Goal: Find contact information: Find contact information

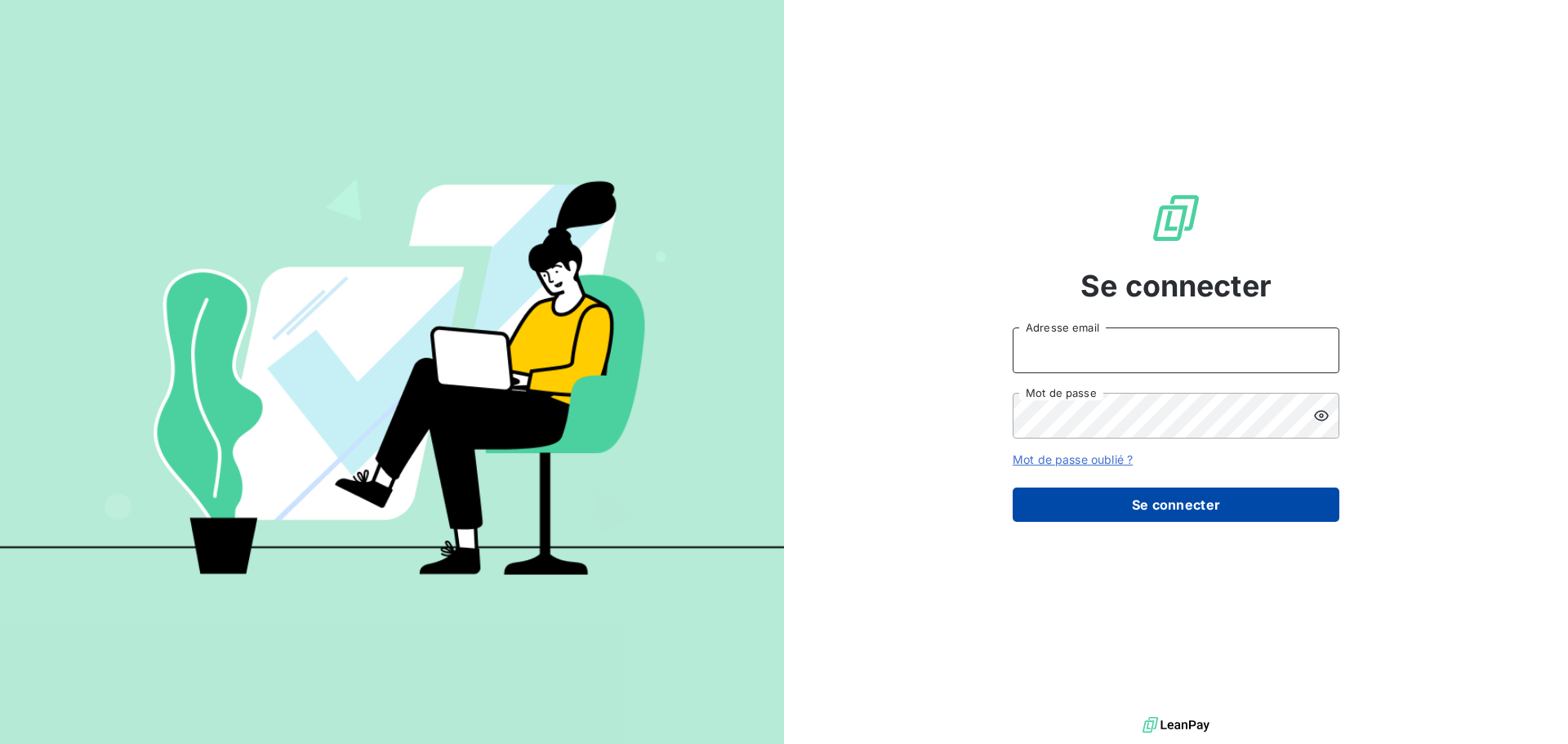
type input "[EMAIL_ADDRESS][DOMAIN_NAME]"
click at [1171, 508] on button "Se connecter" at bounding box center [1175, 505] width 327 height 34
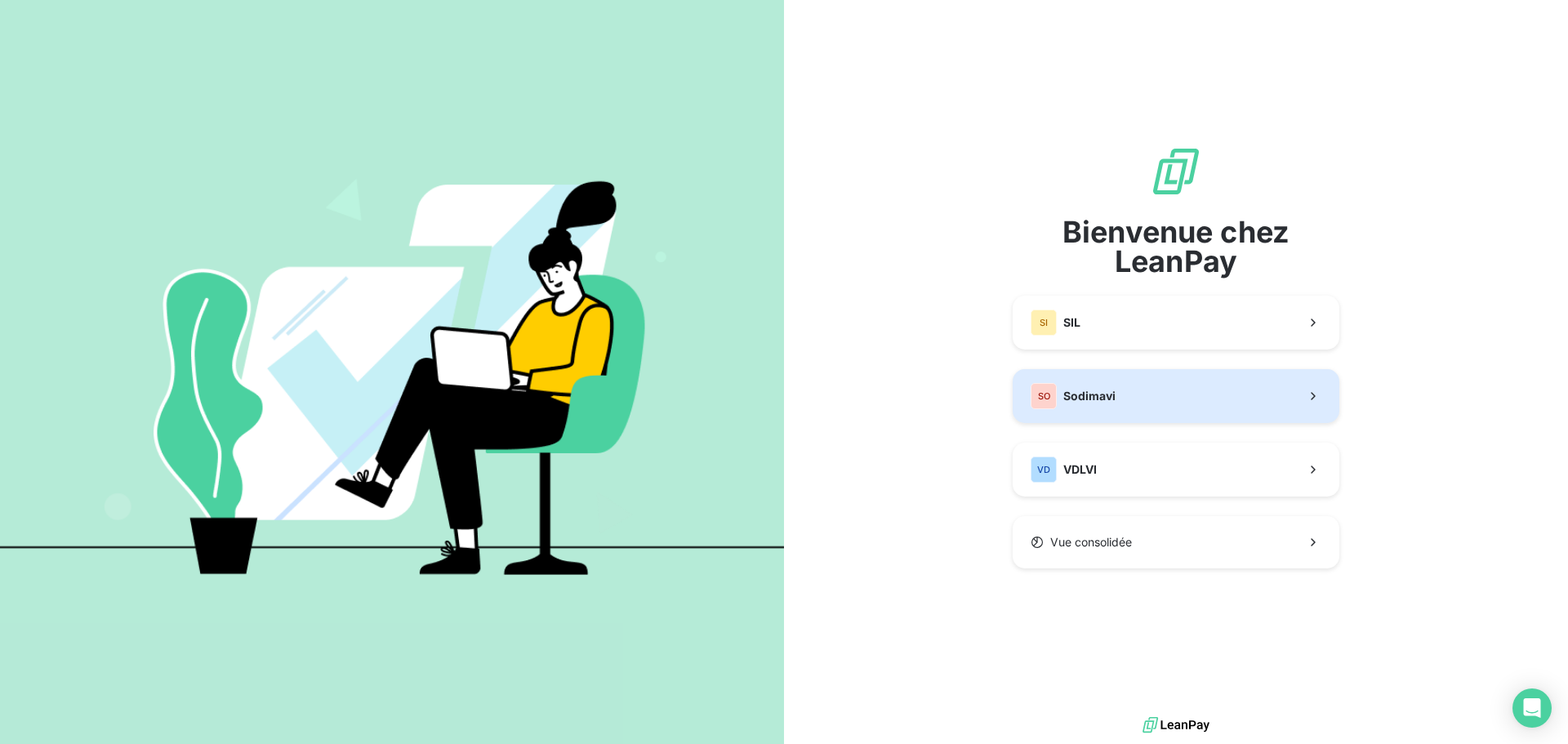
click at [1089, 406] on div "SO Sodimavi" at bounding box center [1072, 396] width 85 height 26
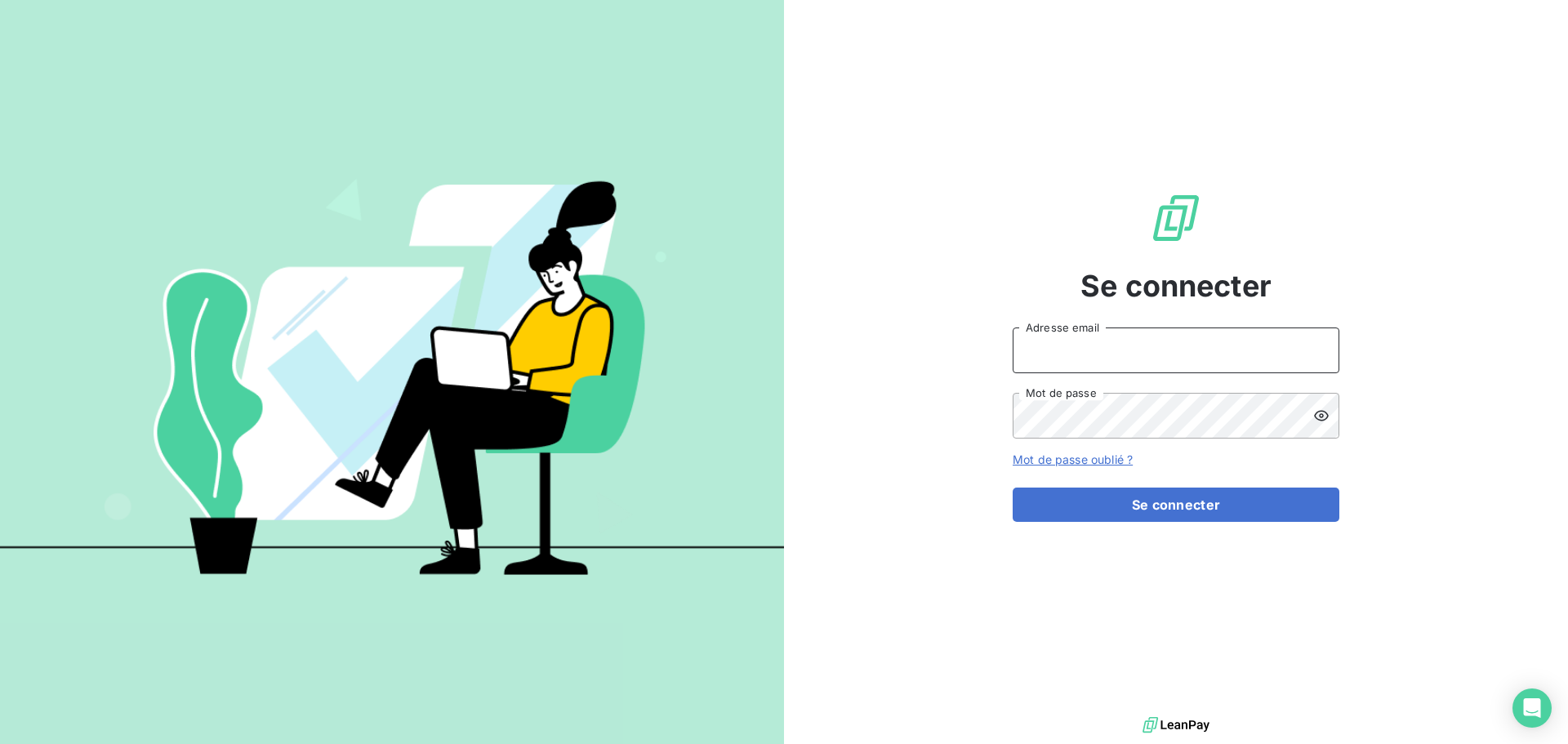
type input "[EMAIL_ADDRESS][DOMAIN_NAME]"
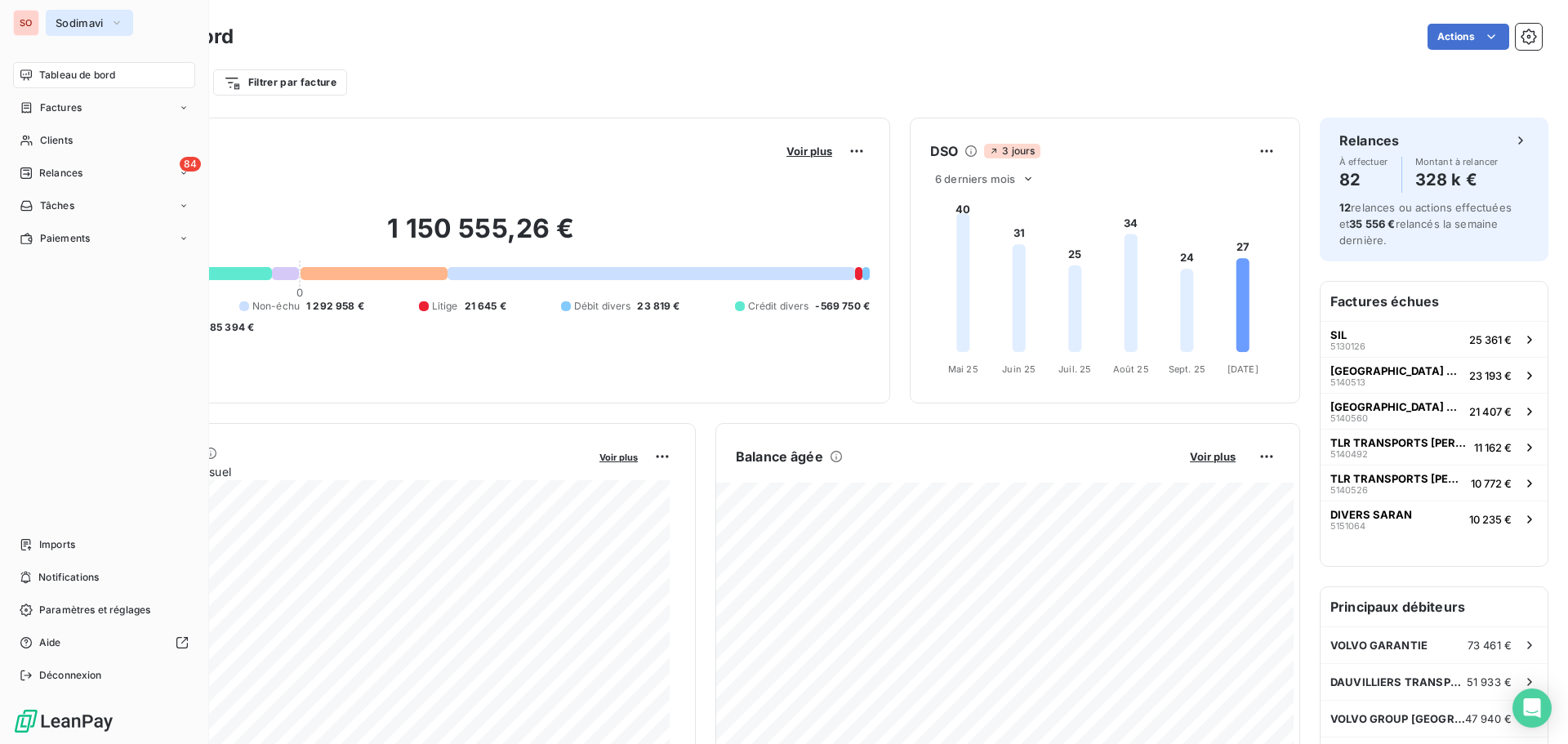
click at [60, 22] on span "Sodimavi" at bounding box center [80, 22] width 49 height 13
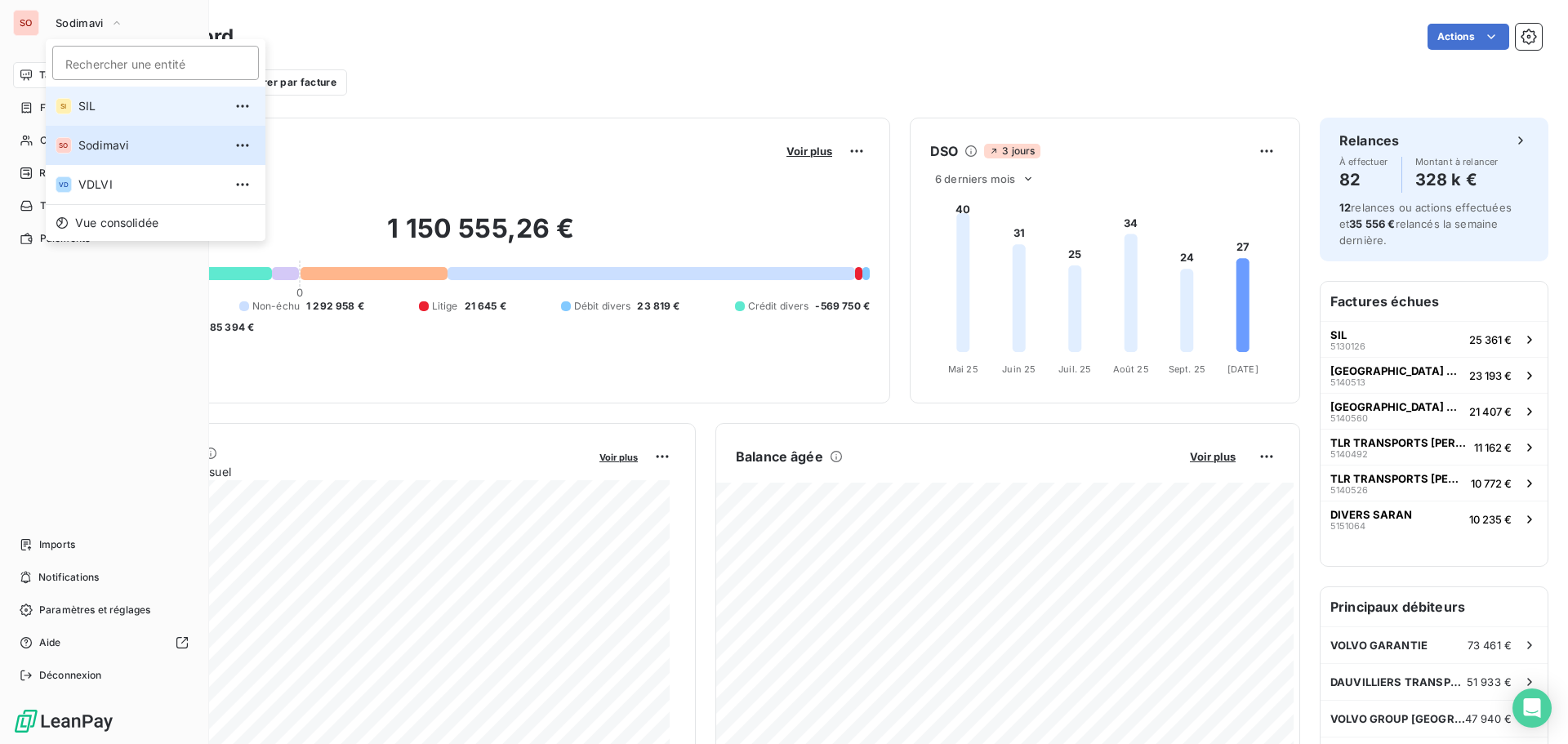
click at [84, 108] on span "SIL" at bounding box center [150, 106] width 145 height 16
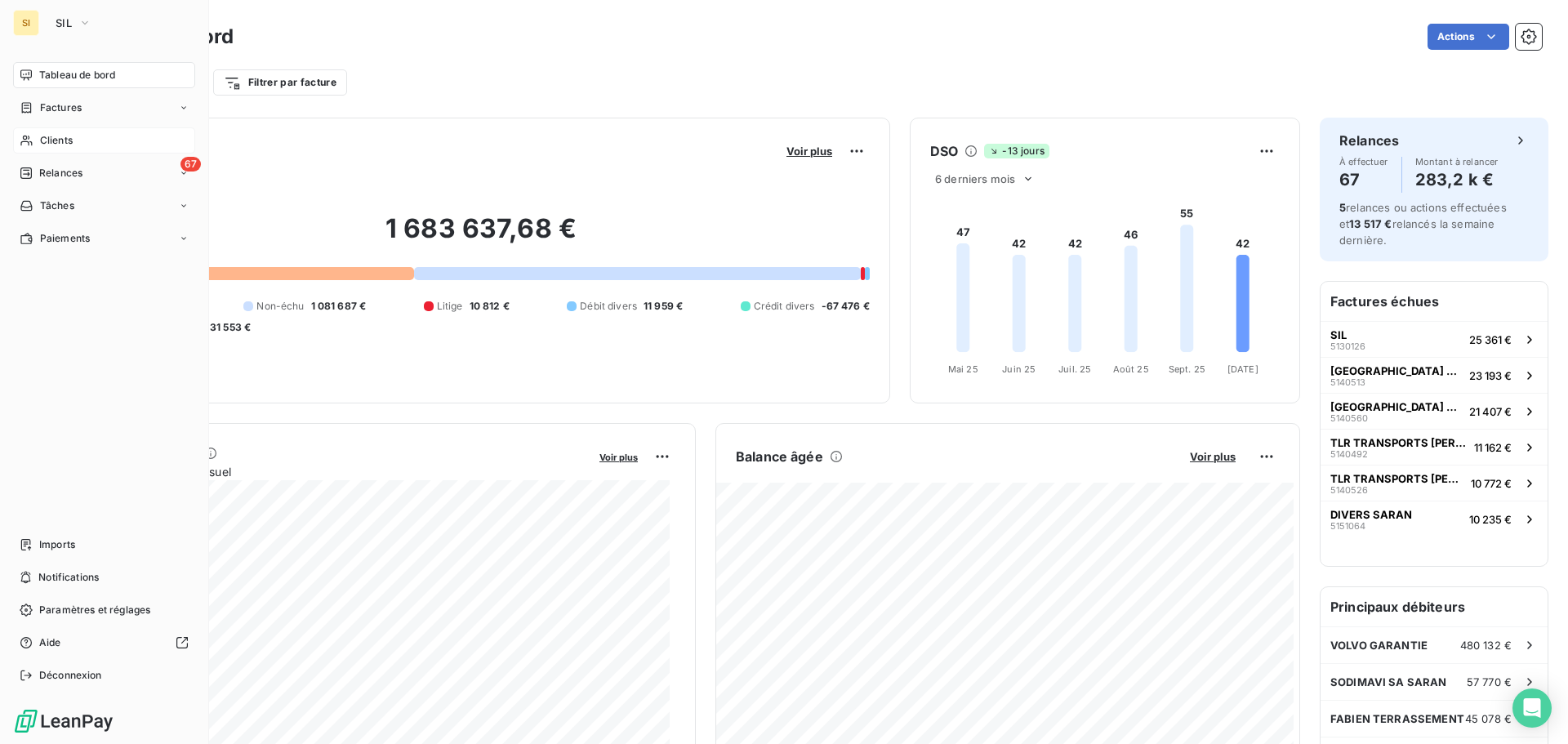
click at [58, 139] on span "Clients" at bounding box center [56, 140] width 32 height 14
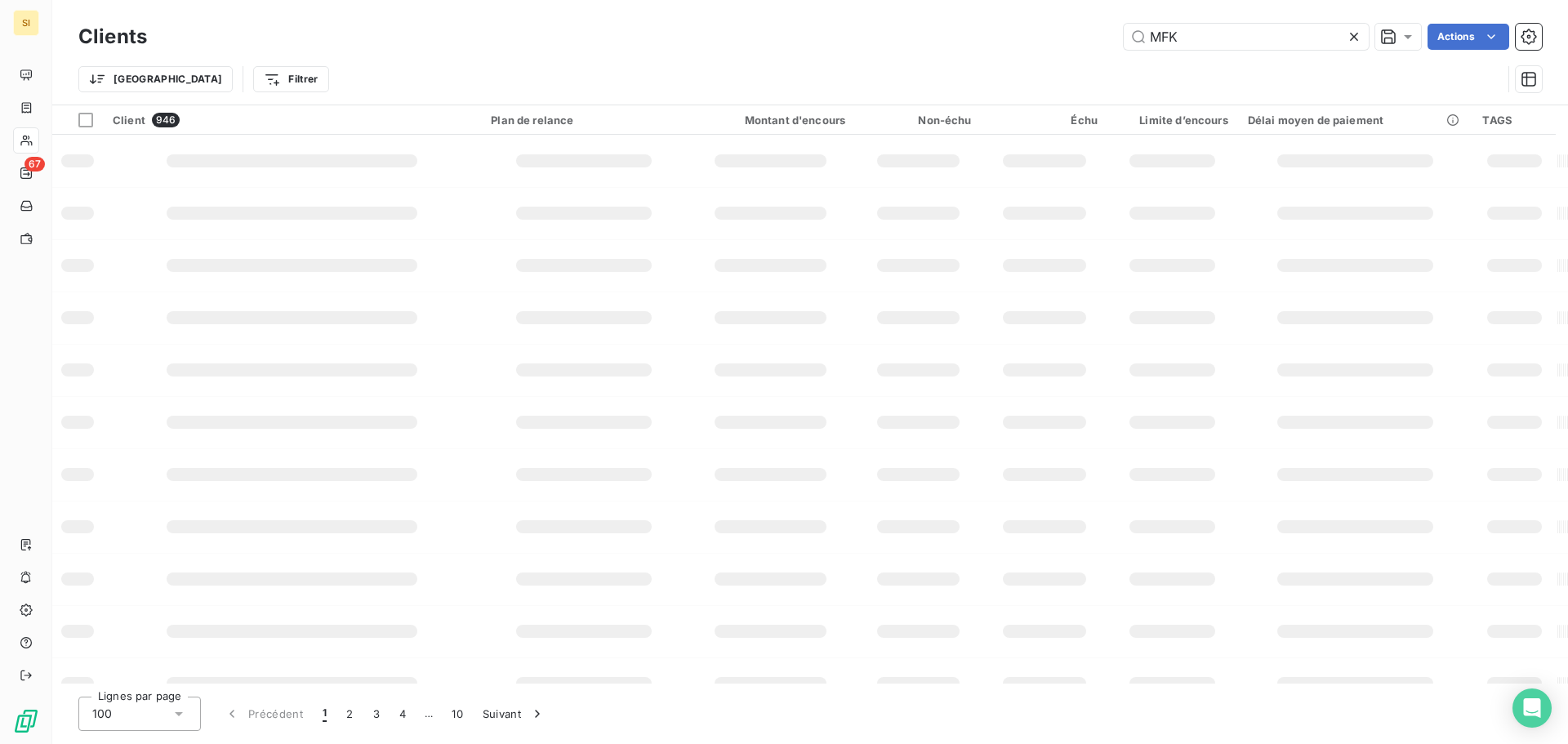
type input "MFK"
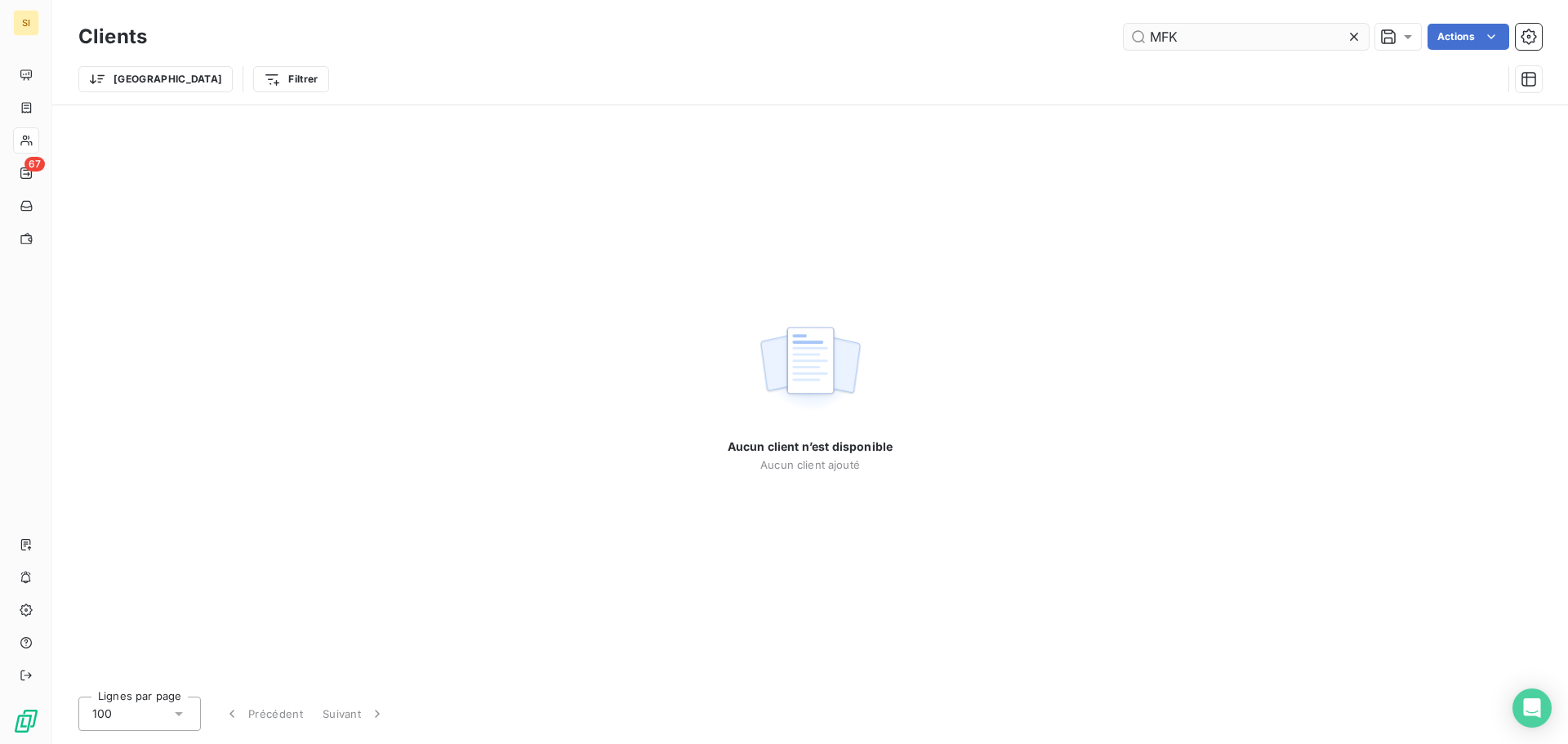
click at [1351, 37] on icon at bounding box center [1354, 37] width 16 height 16
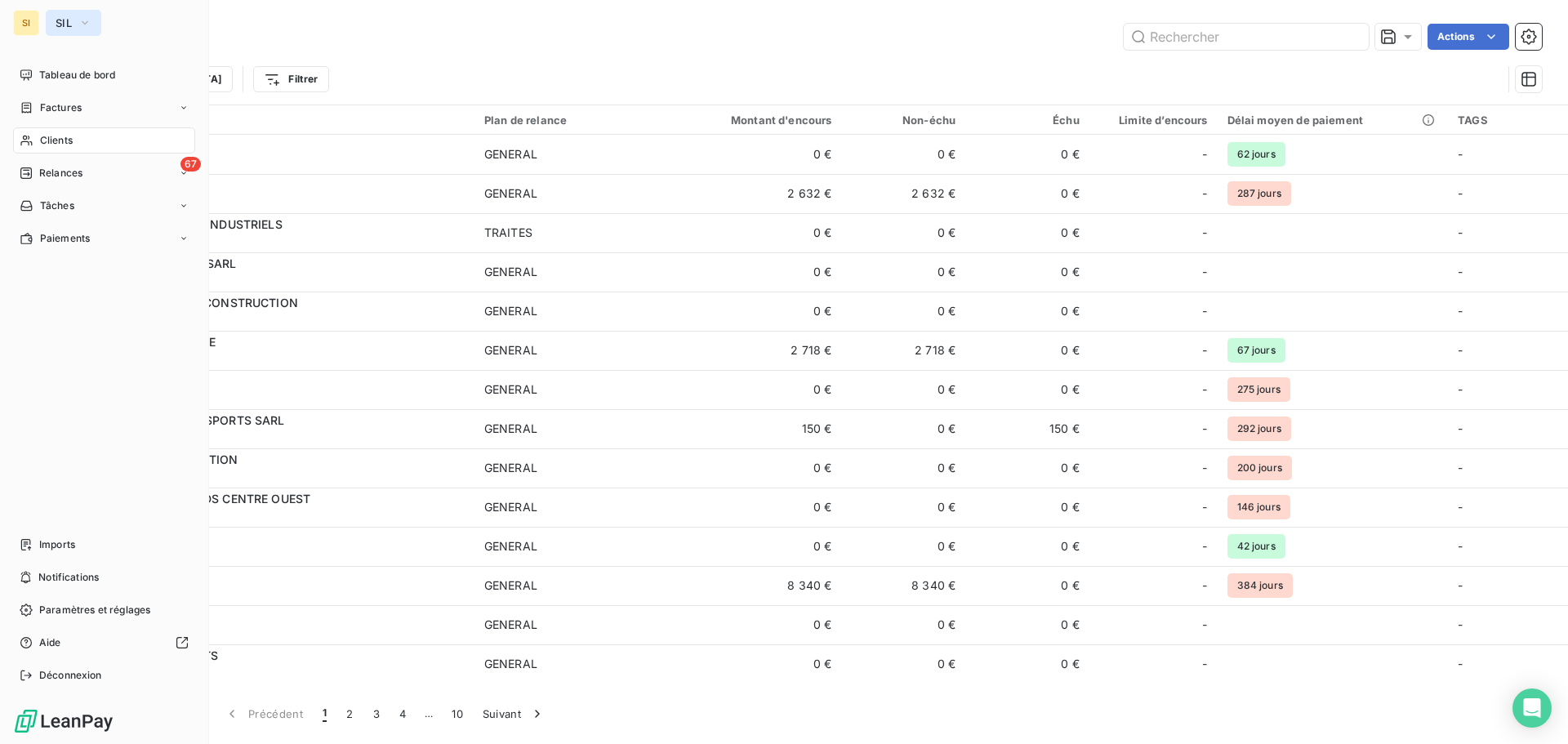
click at [58, 22] on span "SIL" at bounding box center [64, 22] width 16 height 13
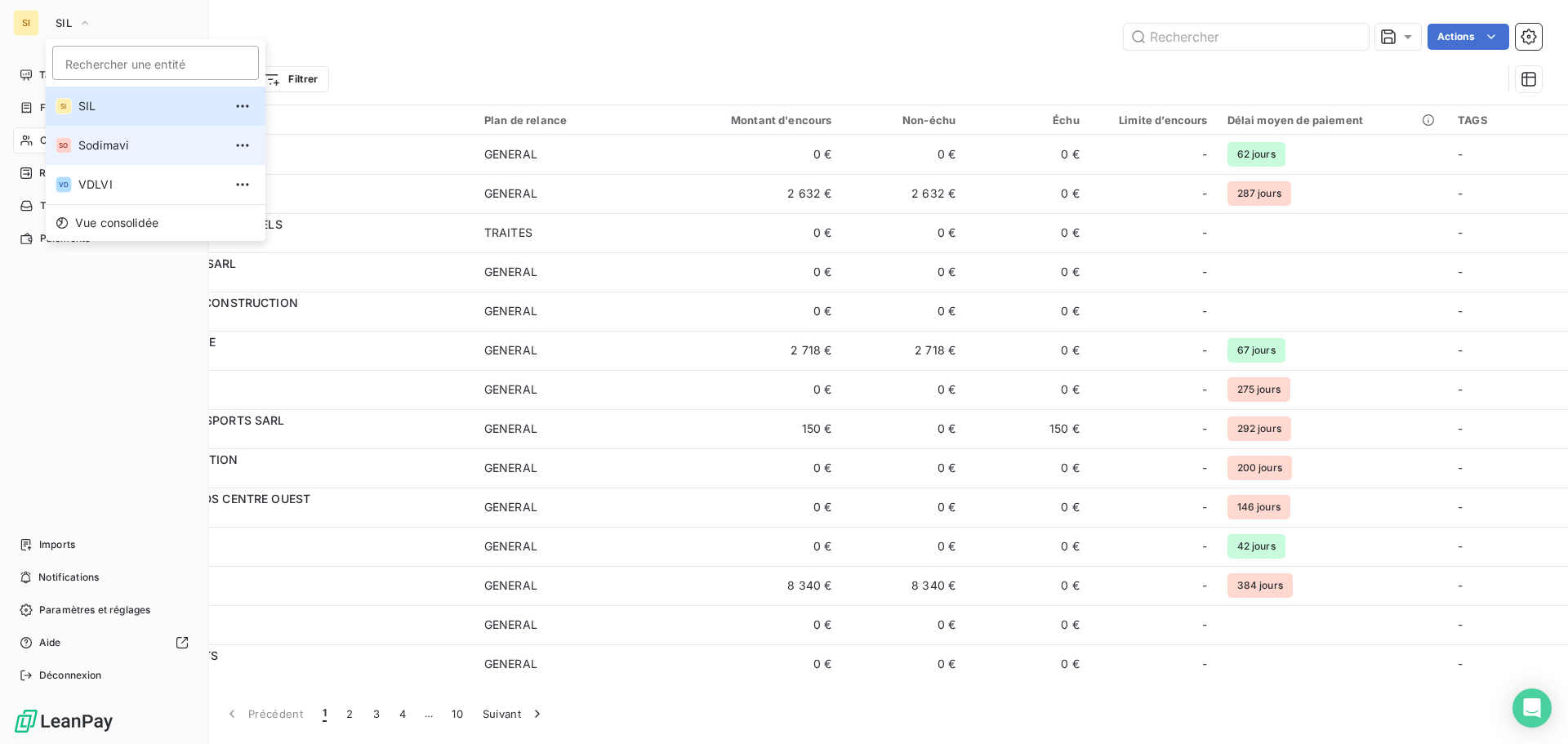
click at [81, 140] on span "Sodimavi" at bounding box center [150, 145] width 145 height 16
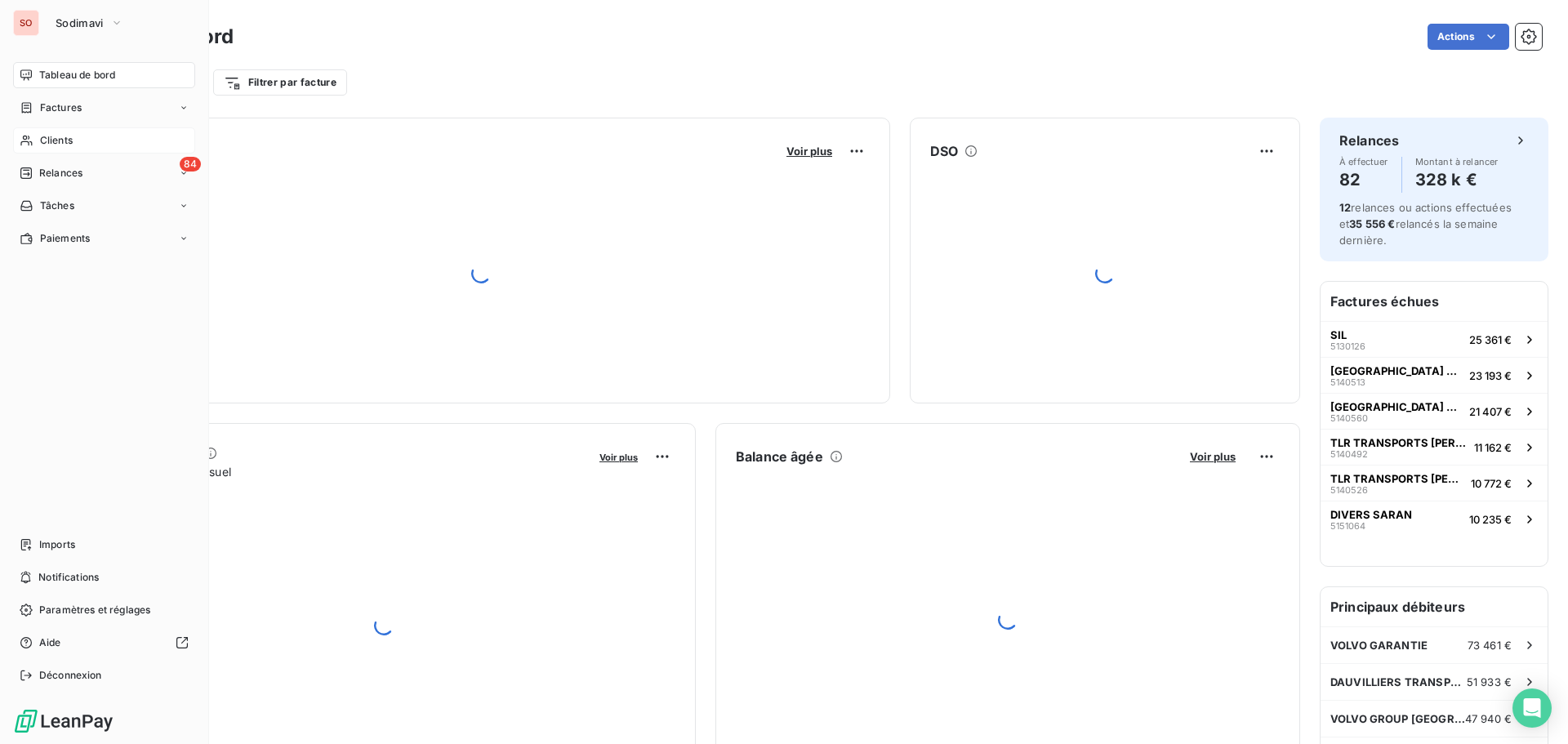
click at [49, 143] on span "Clients" at bounding box center [56, 140] width 32 height 14
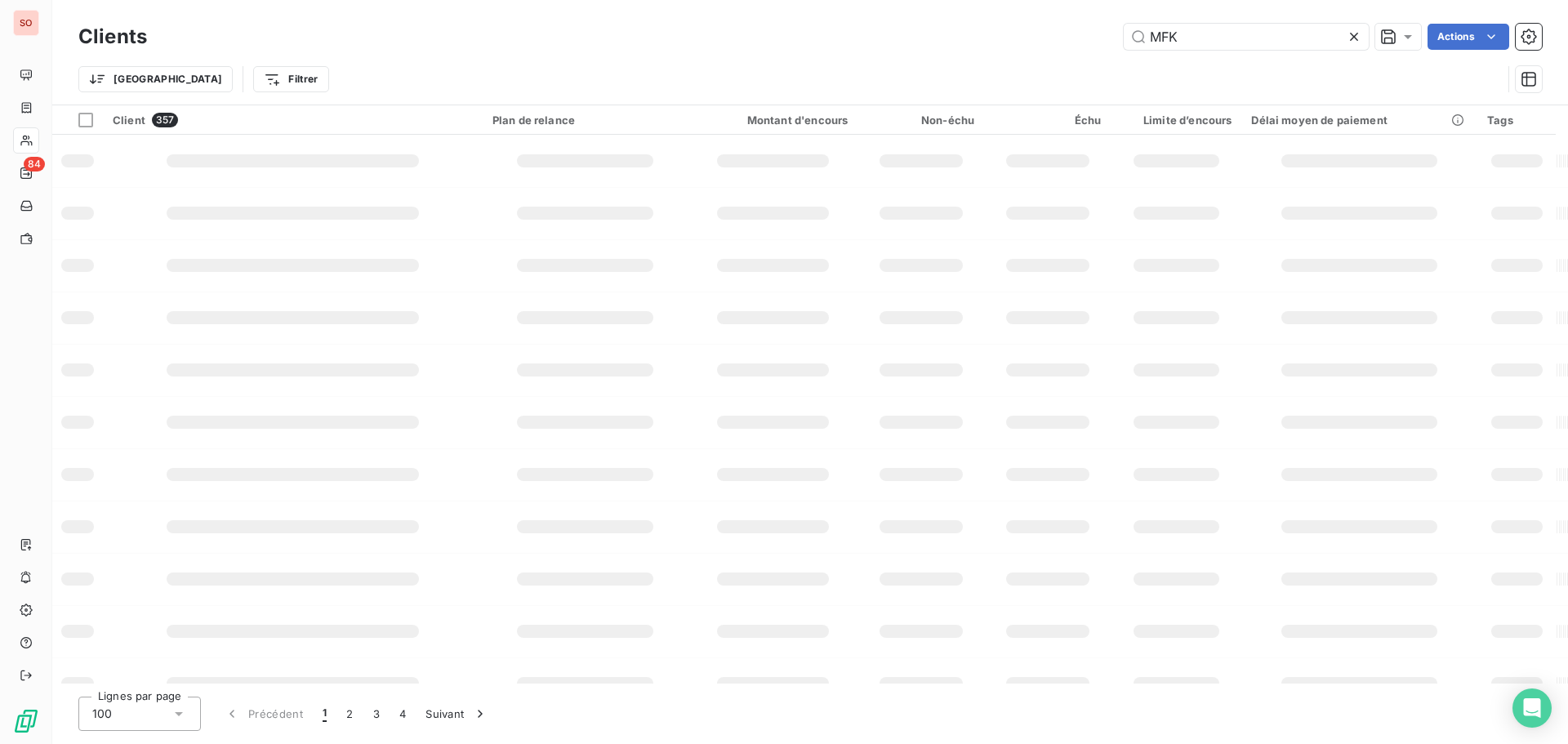
type input "MFK"
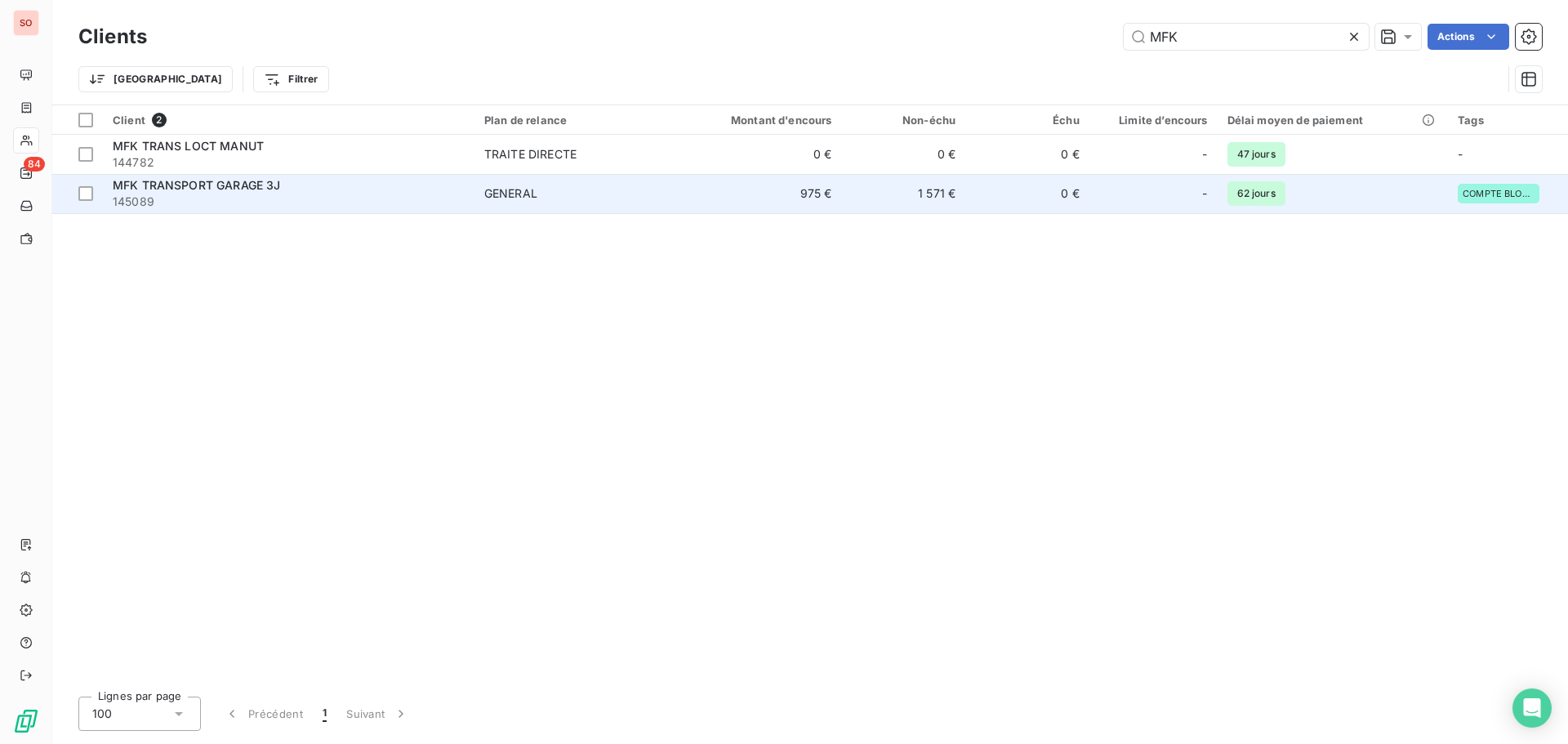
click at [252, 184] on span "MFK TRANSPORT GARAGE 3J" at bounding box center [196, 184] width 167 height 13
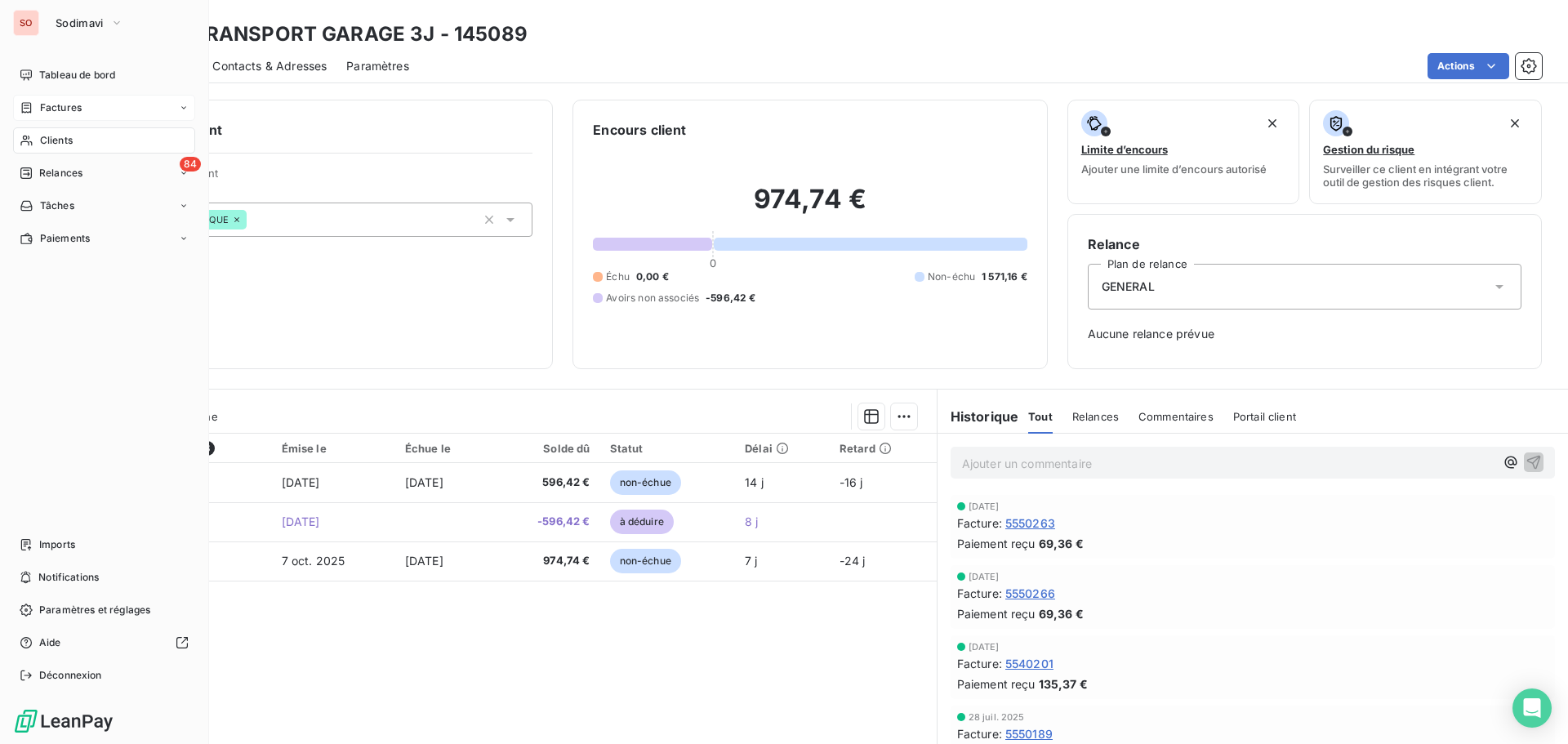
click at [61, 103] on span "Factures" at bounding box center [60, 108] width 41 height 14
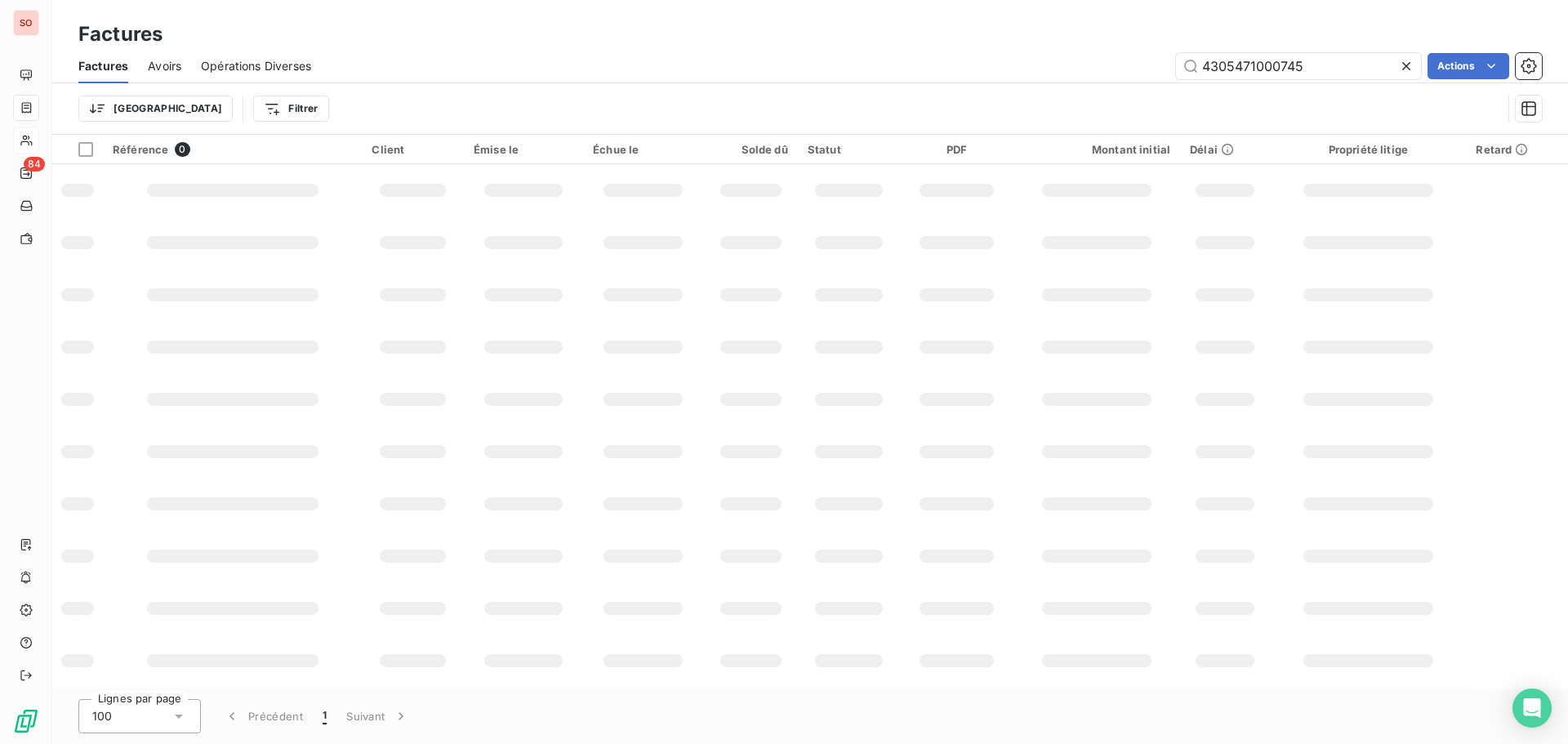
drag, startPoint x: 1260, startPoint y: 60, endPoint x: 1099, endPoint y: 58, distance: 161.0
click at [1099, 58] on div "4305471000745 Actions" at bounding box center [936, 66] width 1211 height 26
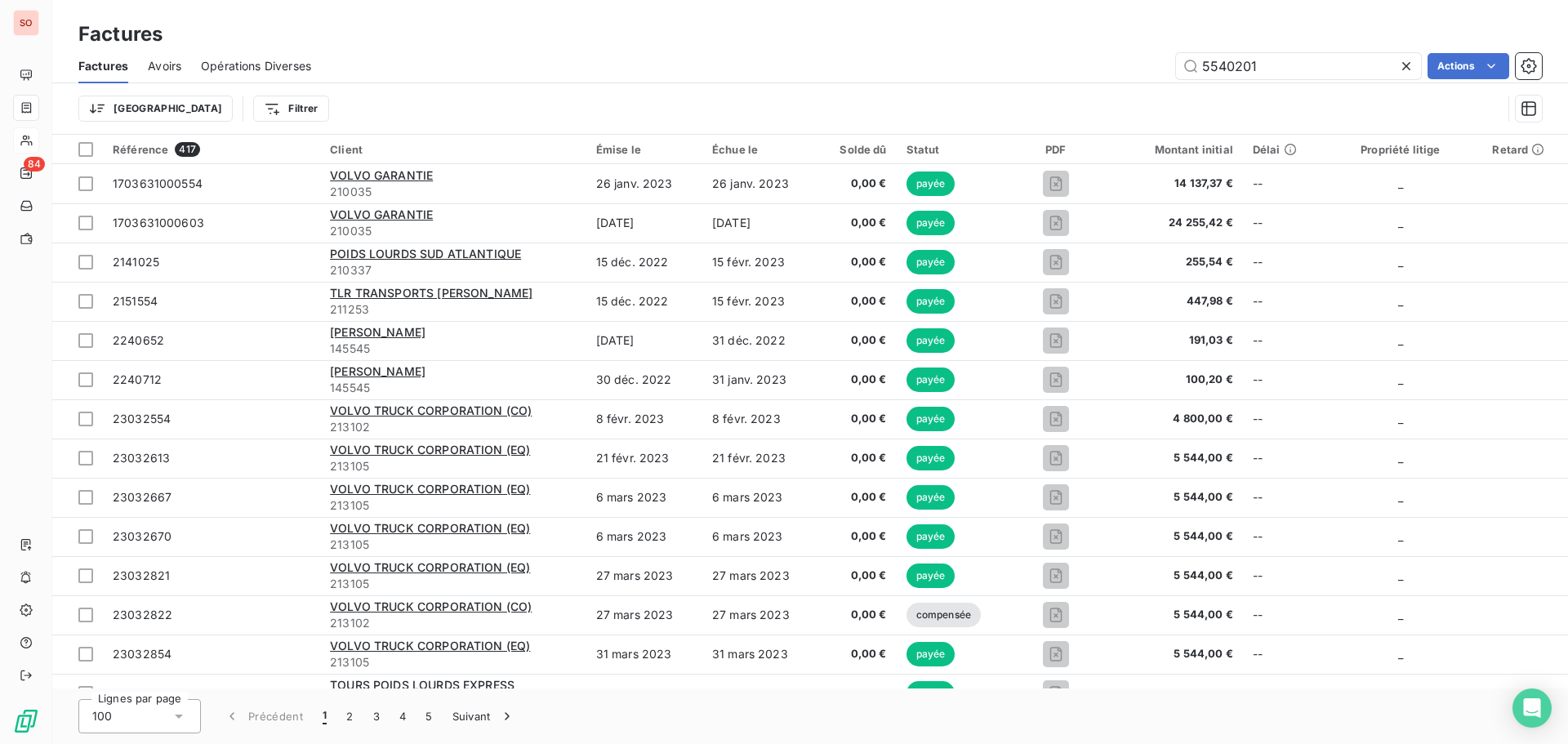
type input "5540201"
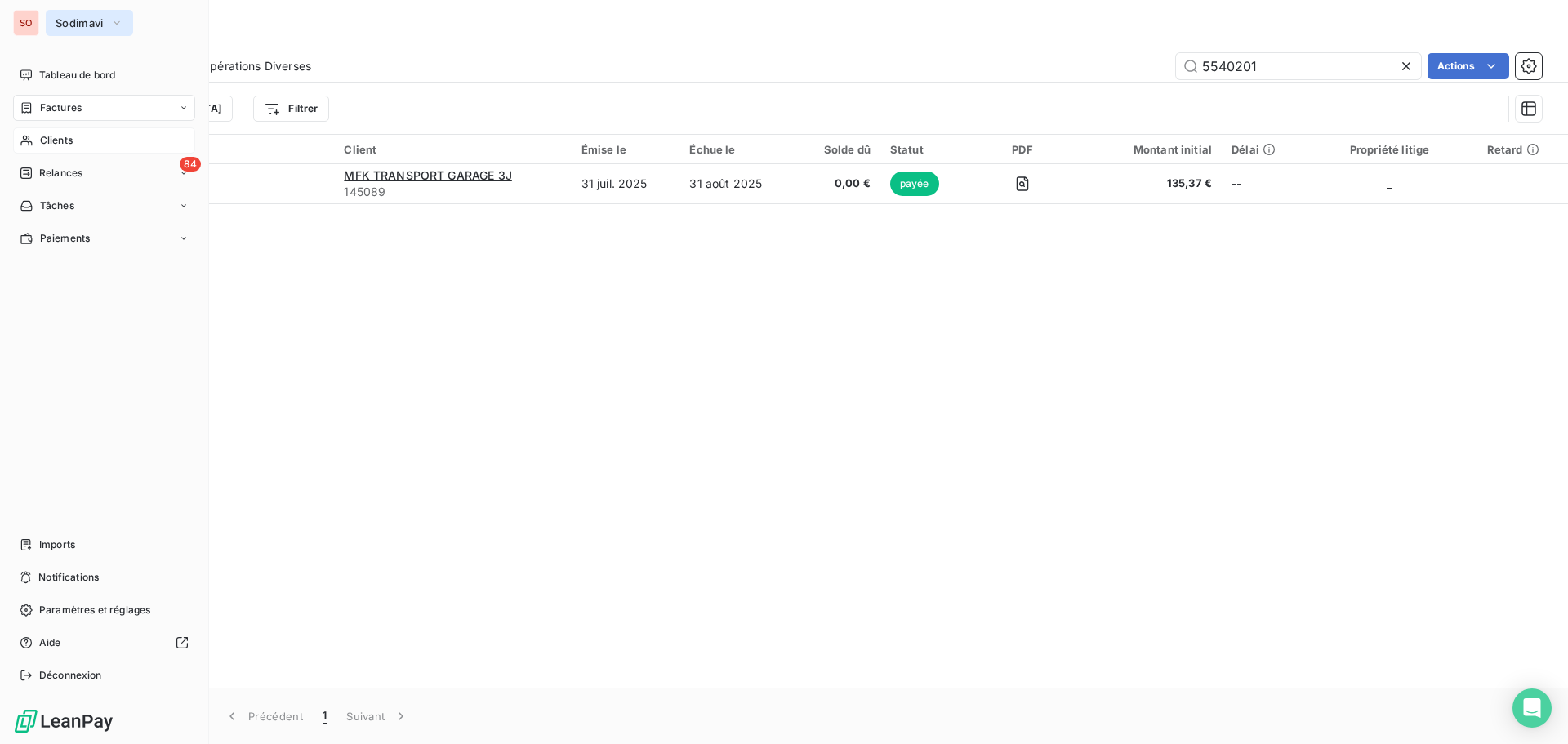
click at [67, 19] on span "Sodimavi" at bounding box center [80, 22] width 49 height 13
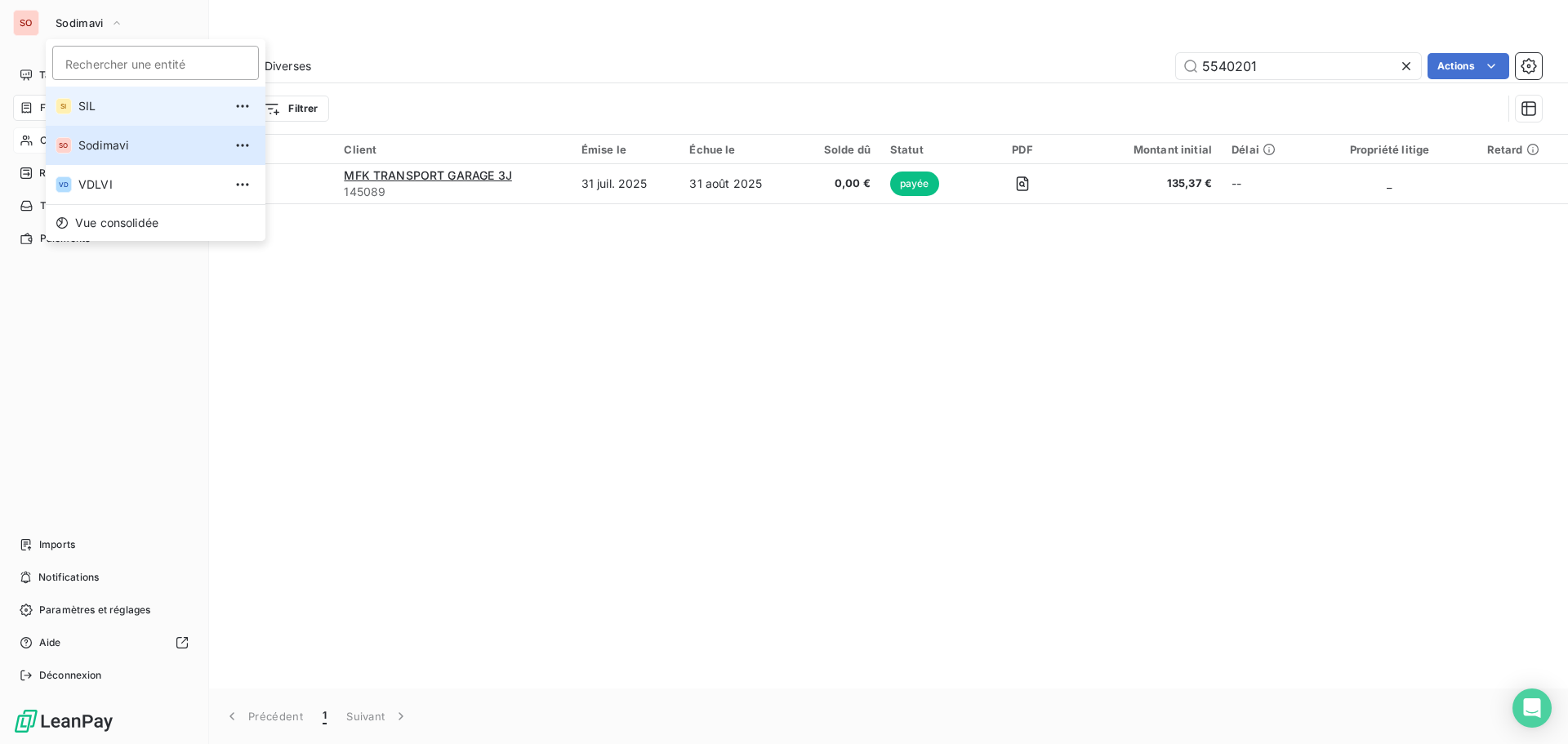
click at [86, 103] on span "SIL" at bounding box center [150, 106] width 145 height 16
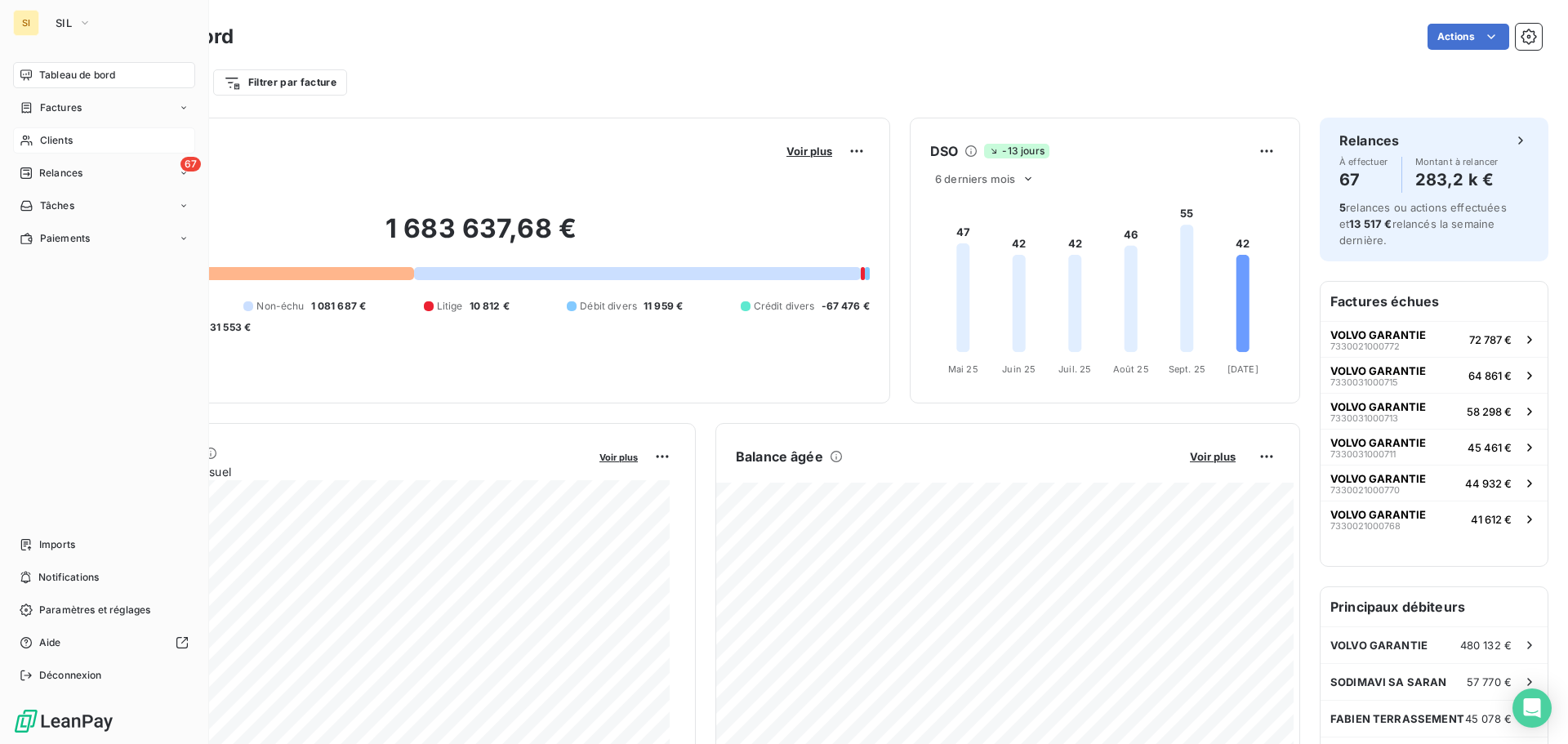
click at [69, 139] on span "Clients" at bounding box center [56, 140] width 32 height 14
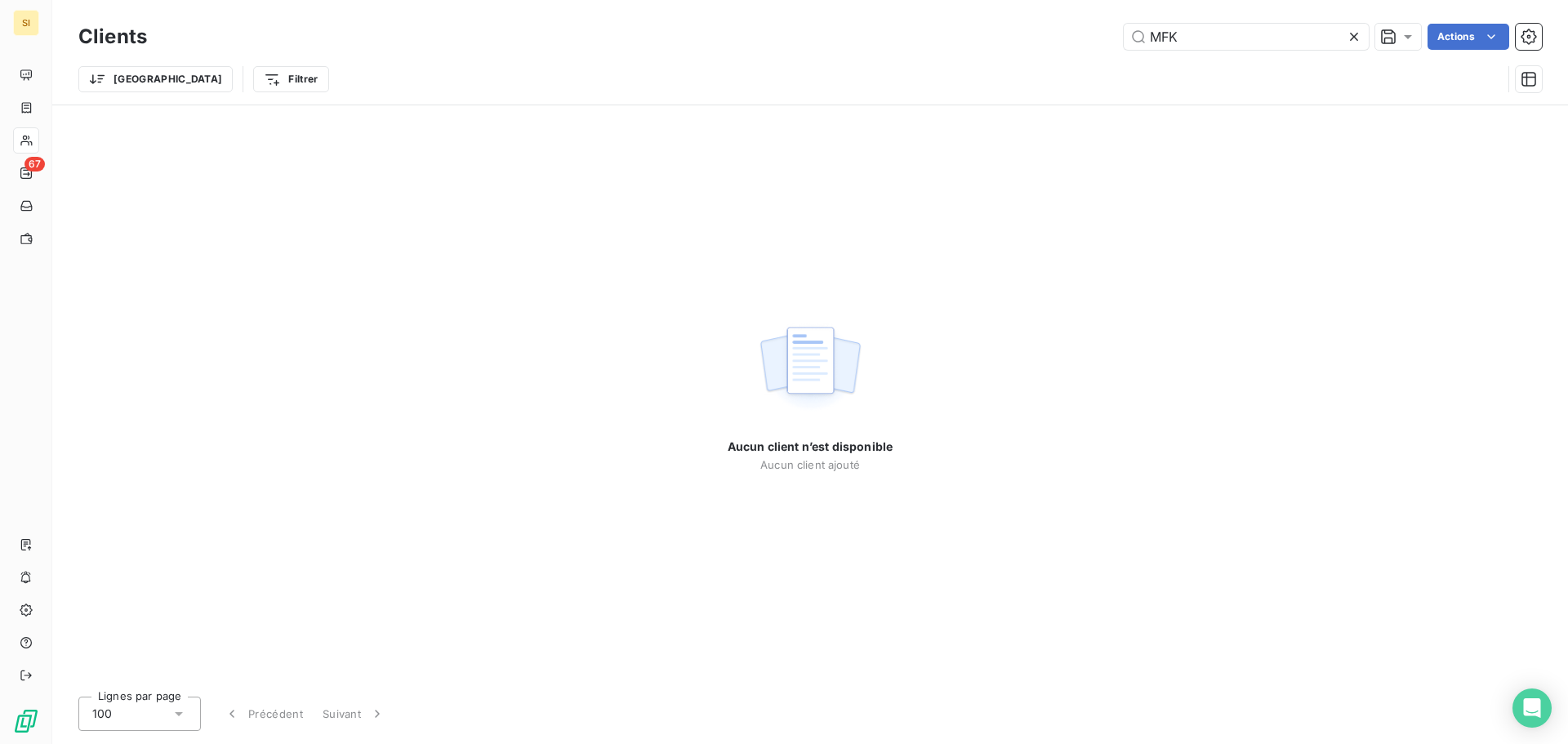
drag, startPoint x: 1181, startPoint y: 31, endPoint x: 1073, endPoint y: 30, distance: 108.0
click at [1073, 30] on div "MFK Actions" at bounding box center [854, 36] width 1375 height 26
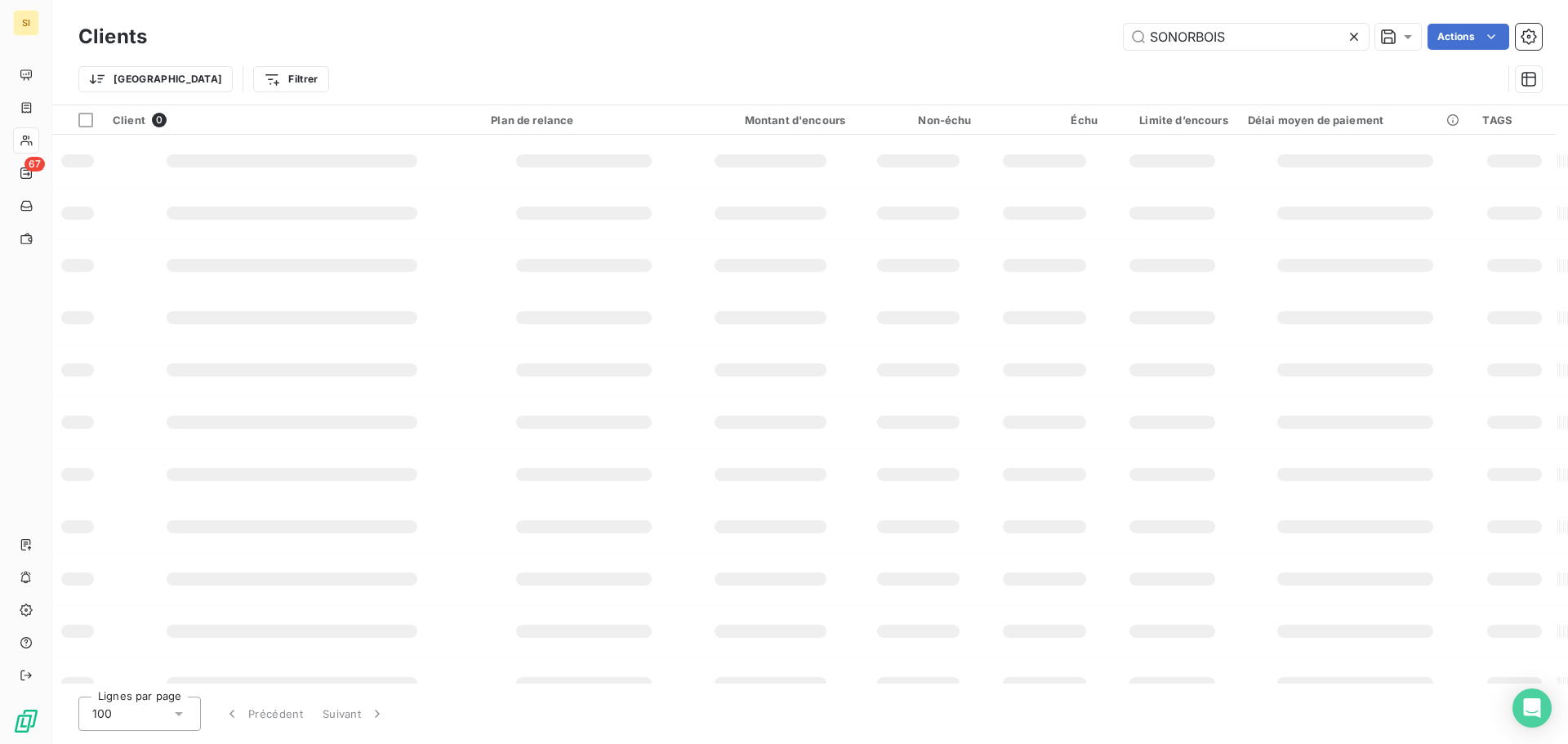
type input "SONORBOIS"
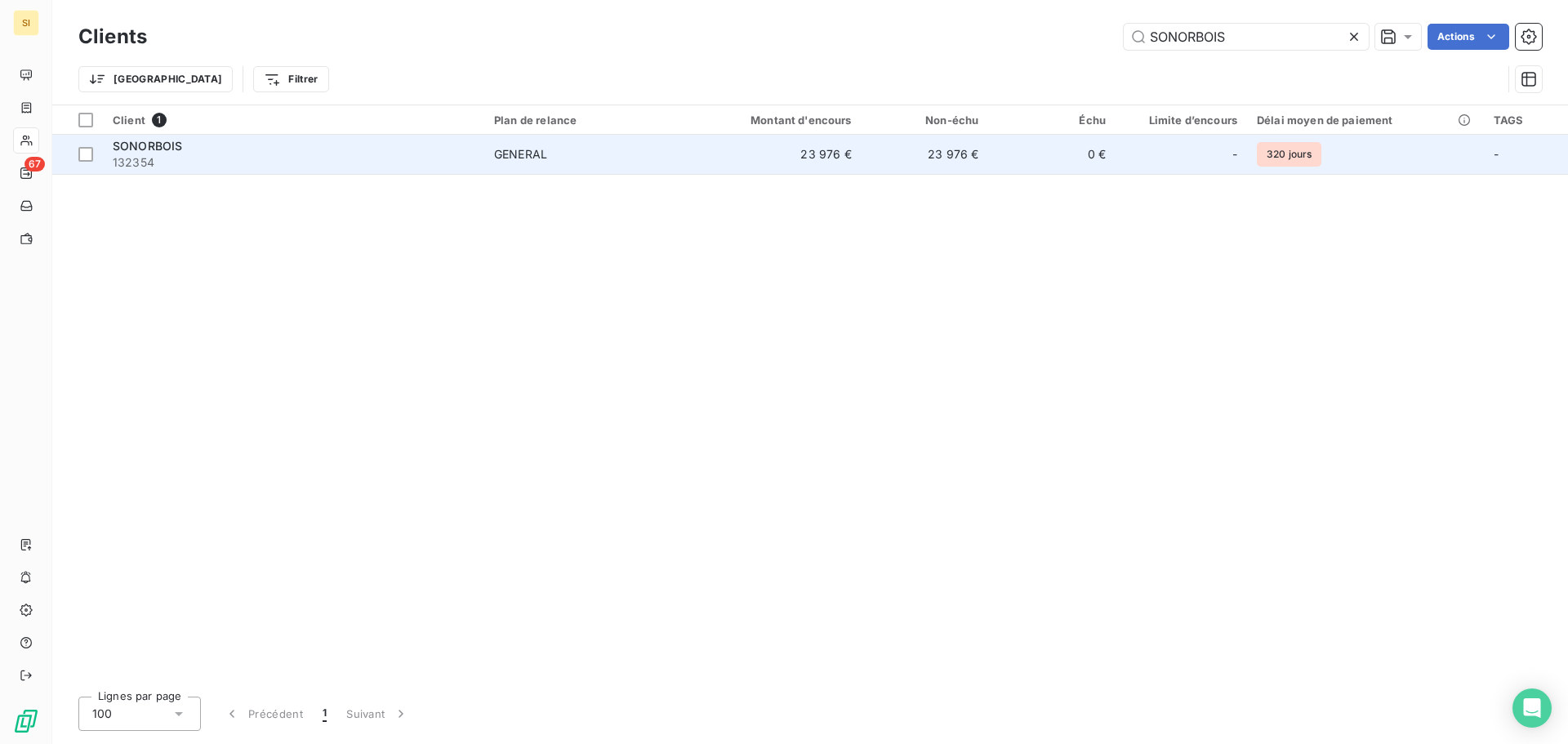
click at [138, 142] on span "SONORBOIS" at bounding box center [147, 145] width 69 height 13
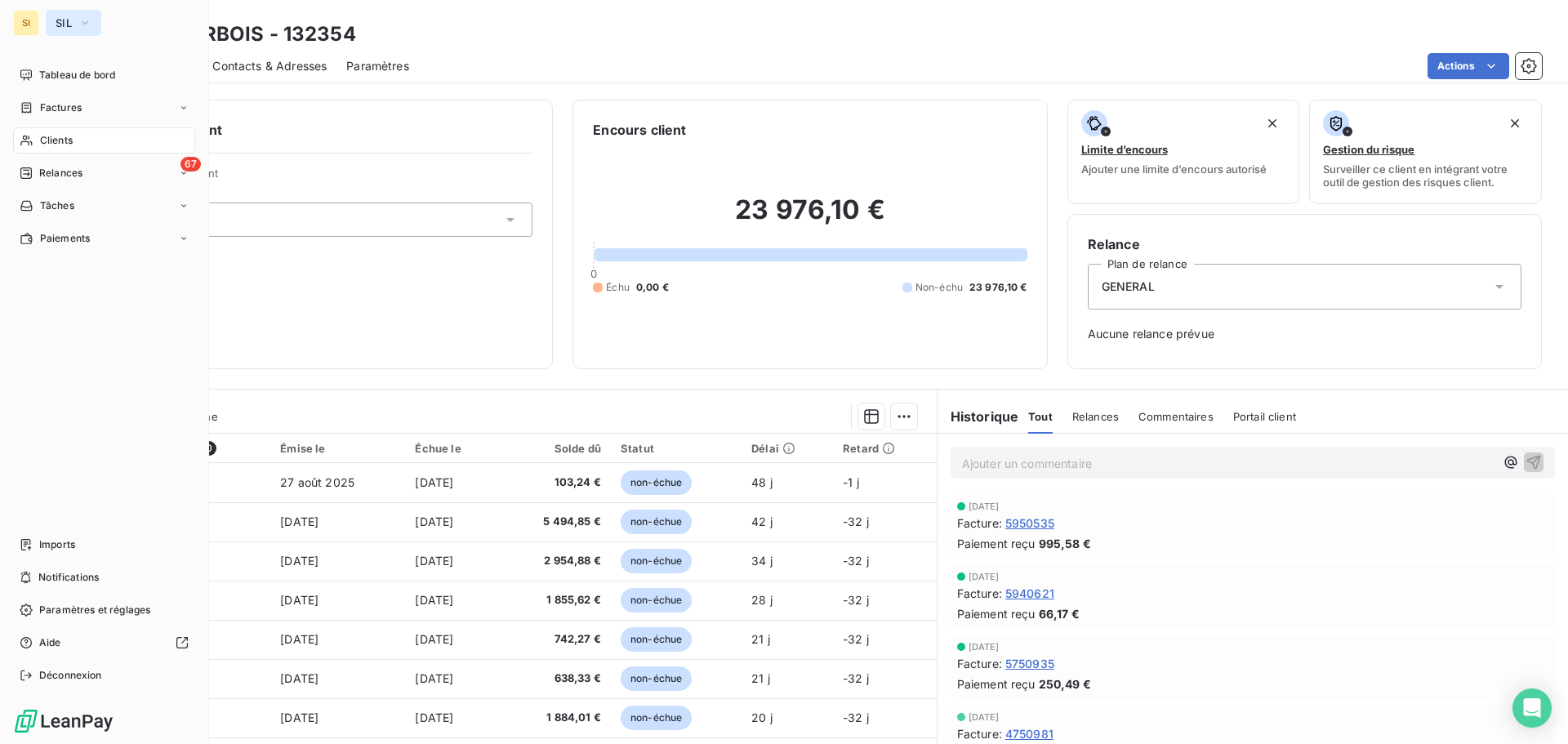
click at [65, 24] on span "SIL" at bounding box center [64, 22] width 16 height 13
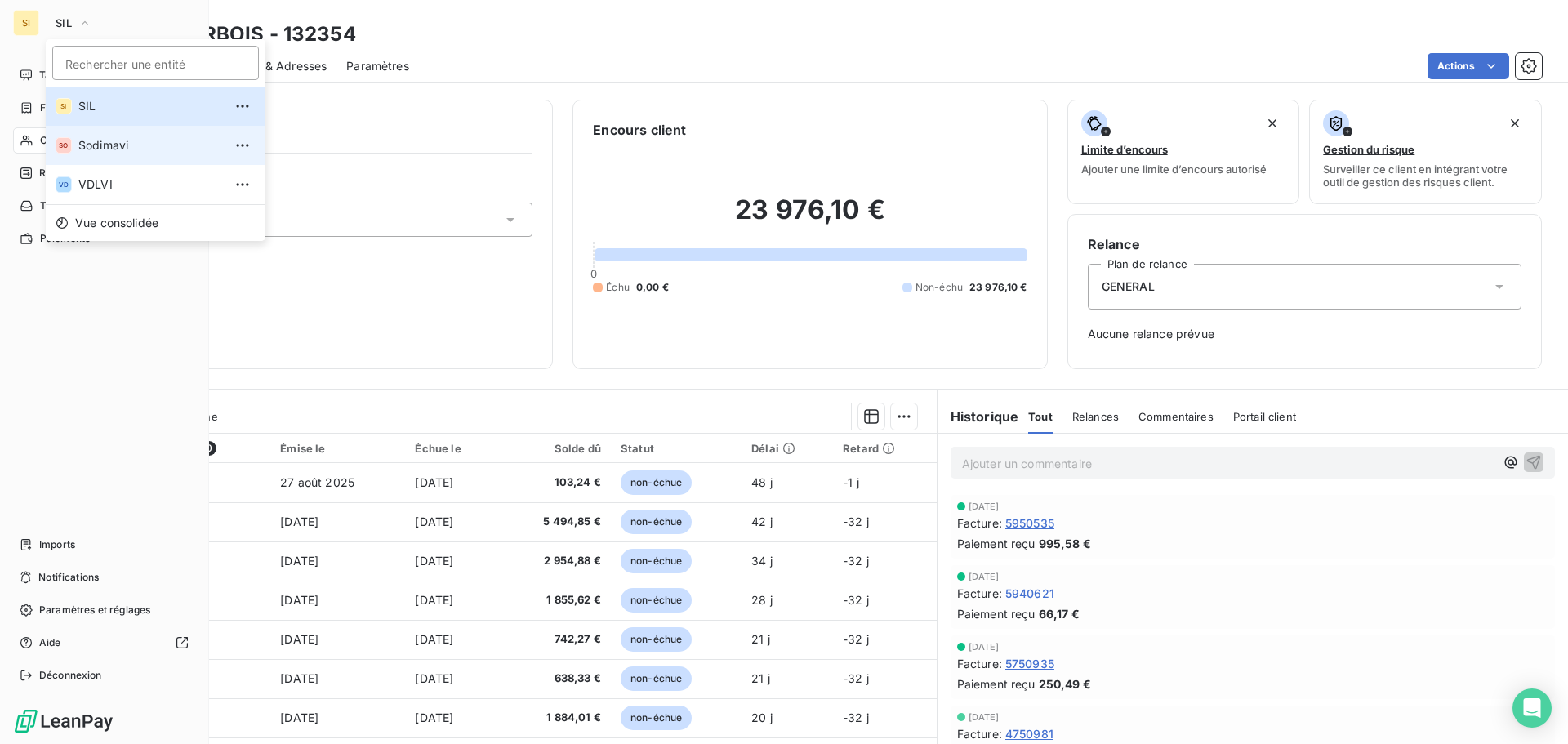
click at [85, 142] on span "Sodimavi" at bounding box center [150, 145] width 145 height 16
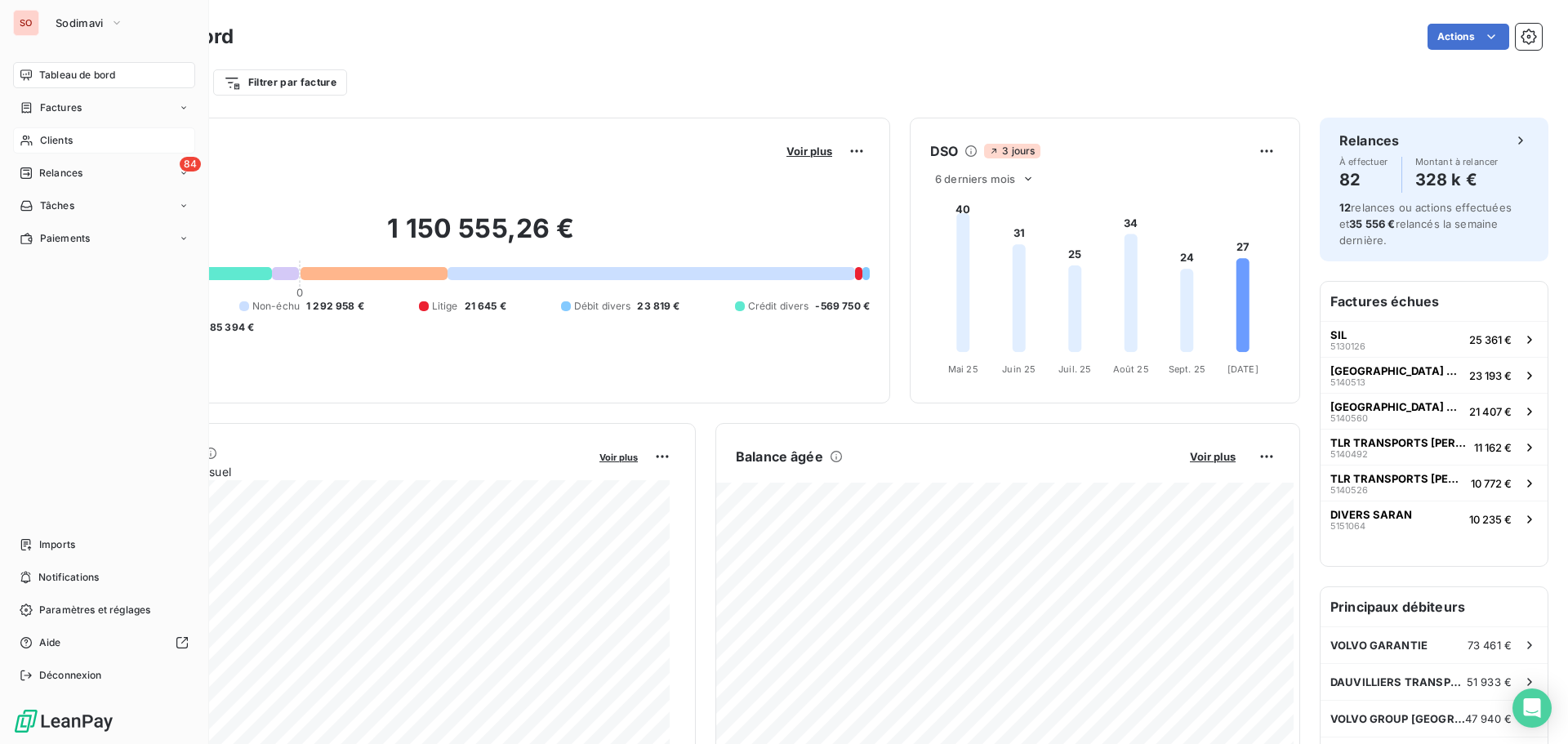
drag, startPoint x: 43, startPoint y: 145, endPoint x: 70, endPoint y: 141, distance: 27.3
click at [43, 145] on span "Clients" at bounding box center [56, 140] width 32 height 14
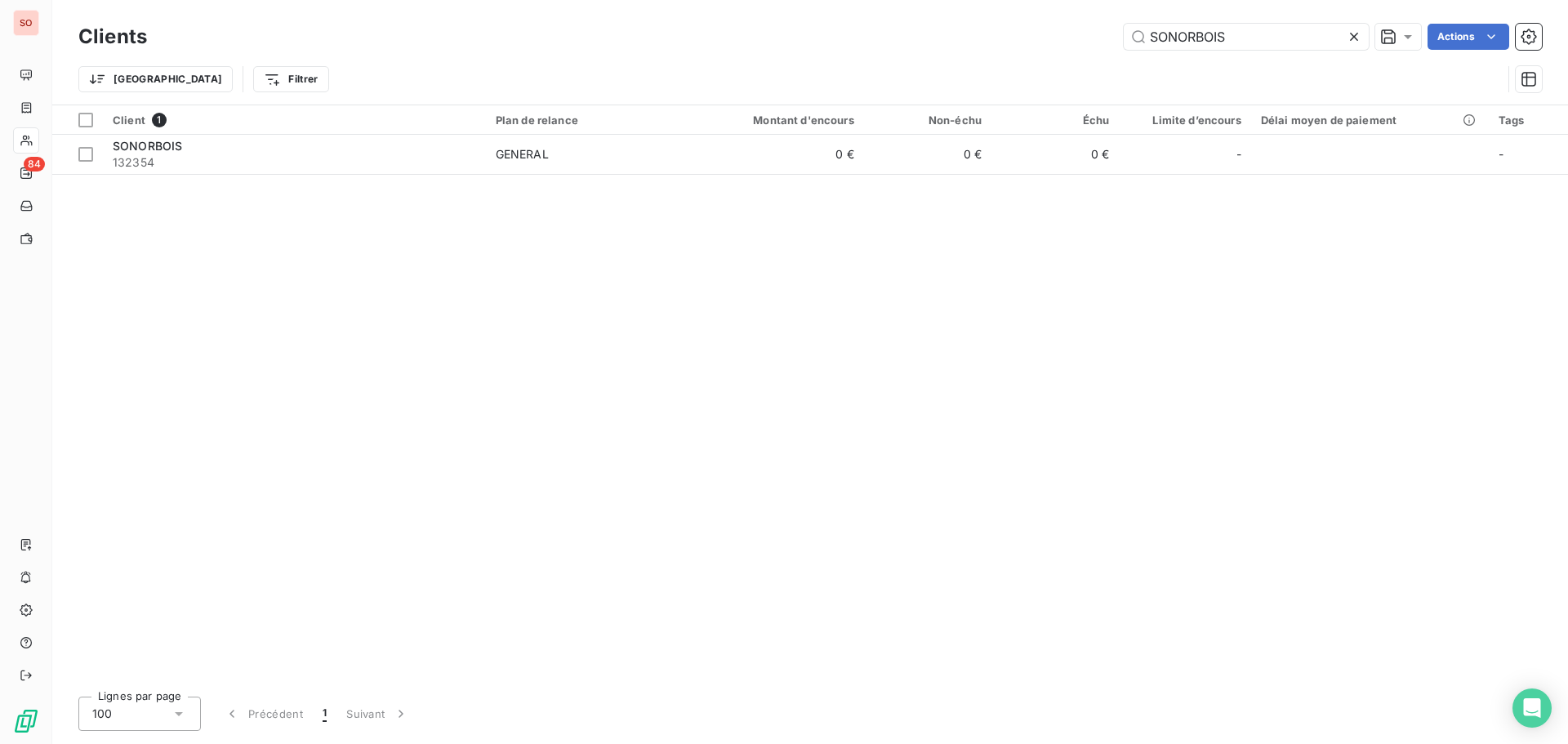
drag, startPoint x: 1213, startPoint y: 34, endPoint x: 1055, endPoint y: 0, distance: 161.6
click at [1055, 0] on div "Clients SONORBOIS Actions Trier Filtrer" at bounding box center [810, 52] width 1516 height 104
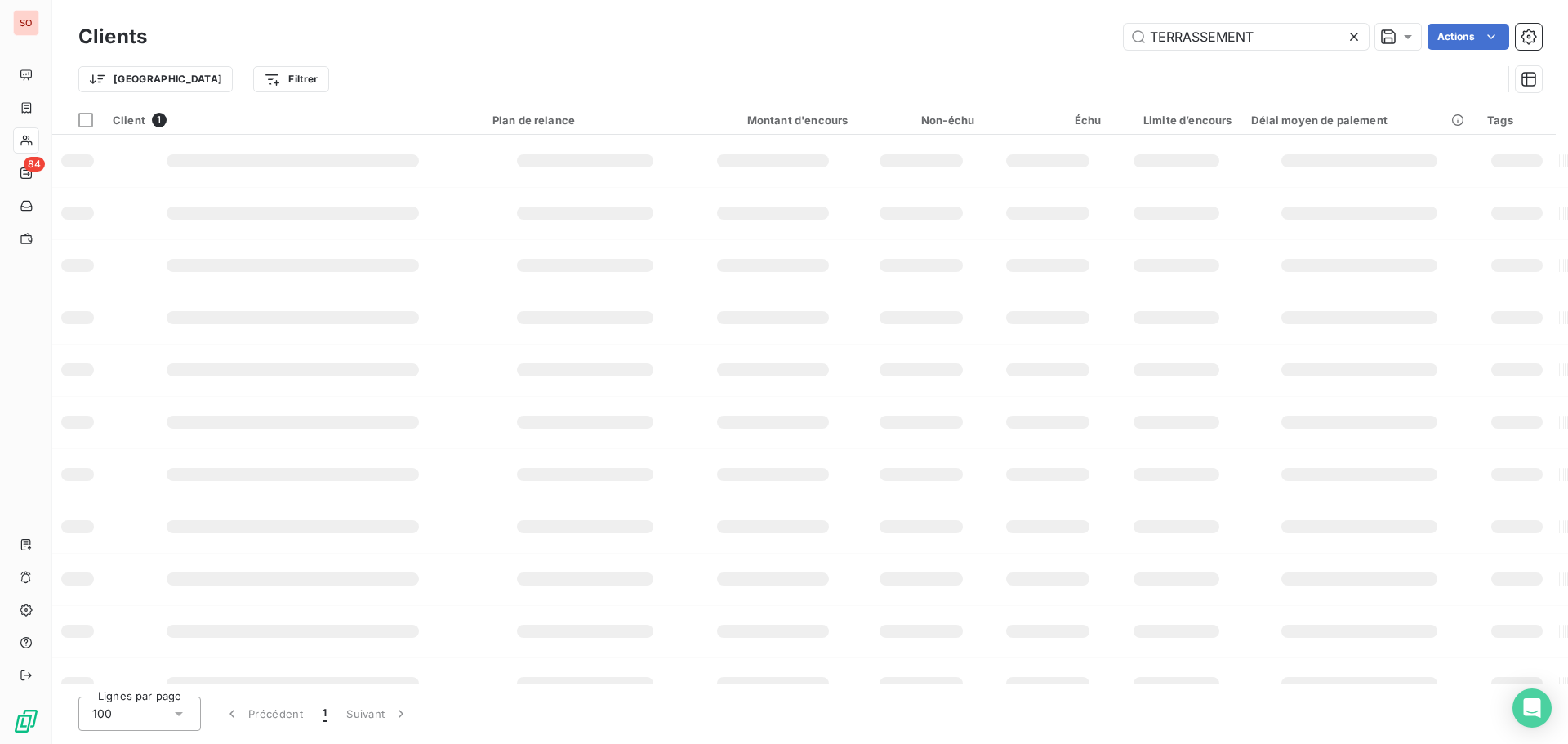
type input "TERRASSEMENT"
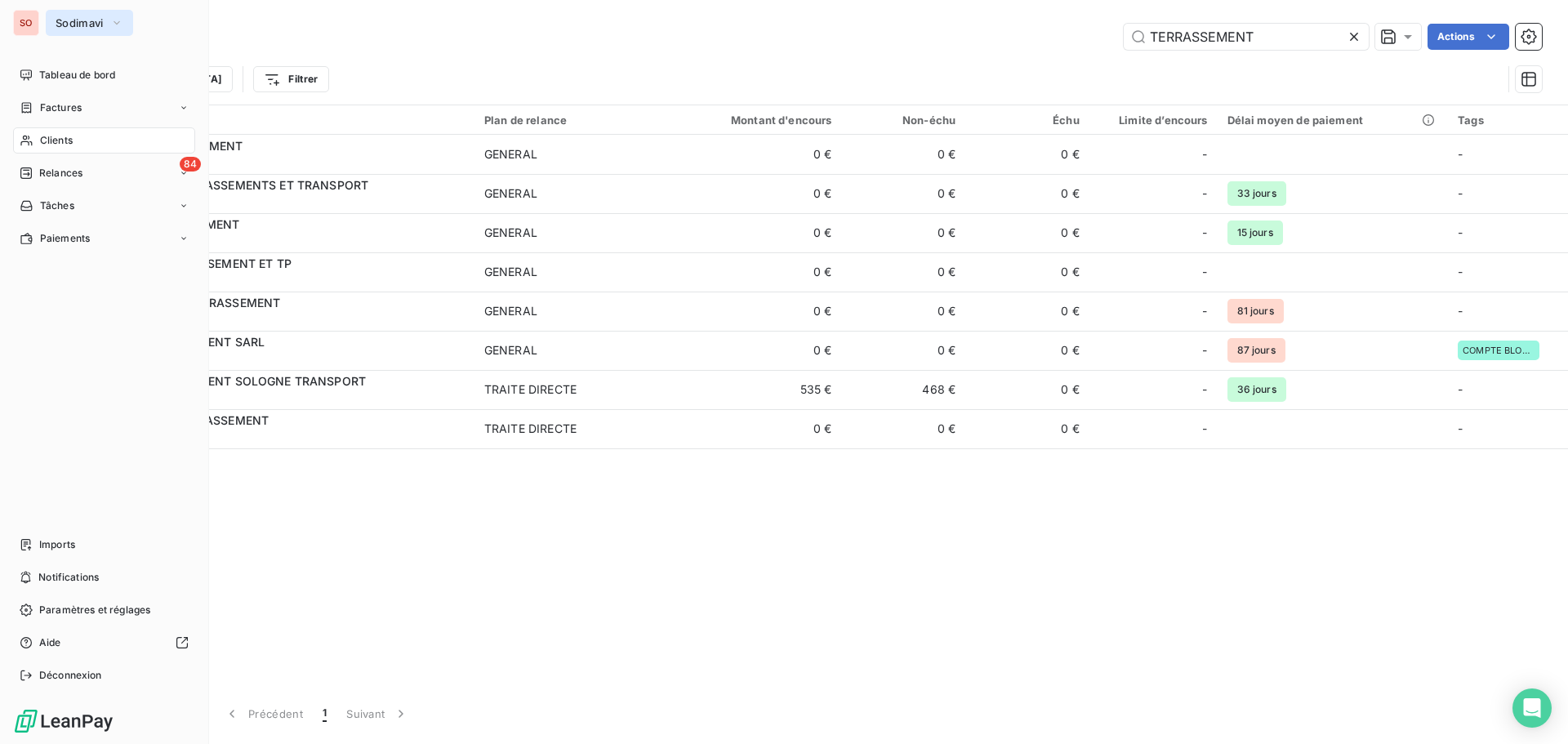
click at [83, 22] on span "Sodimavi" at bounding box center [80, 22] width 49 height 13
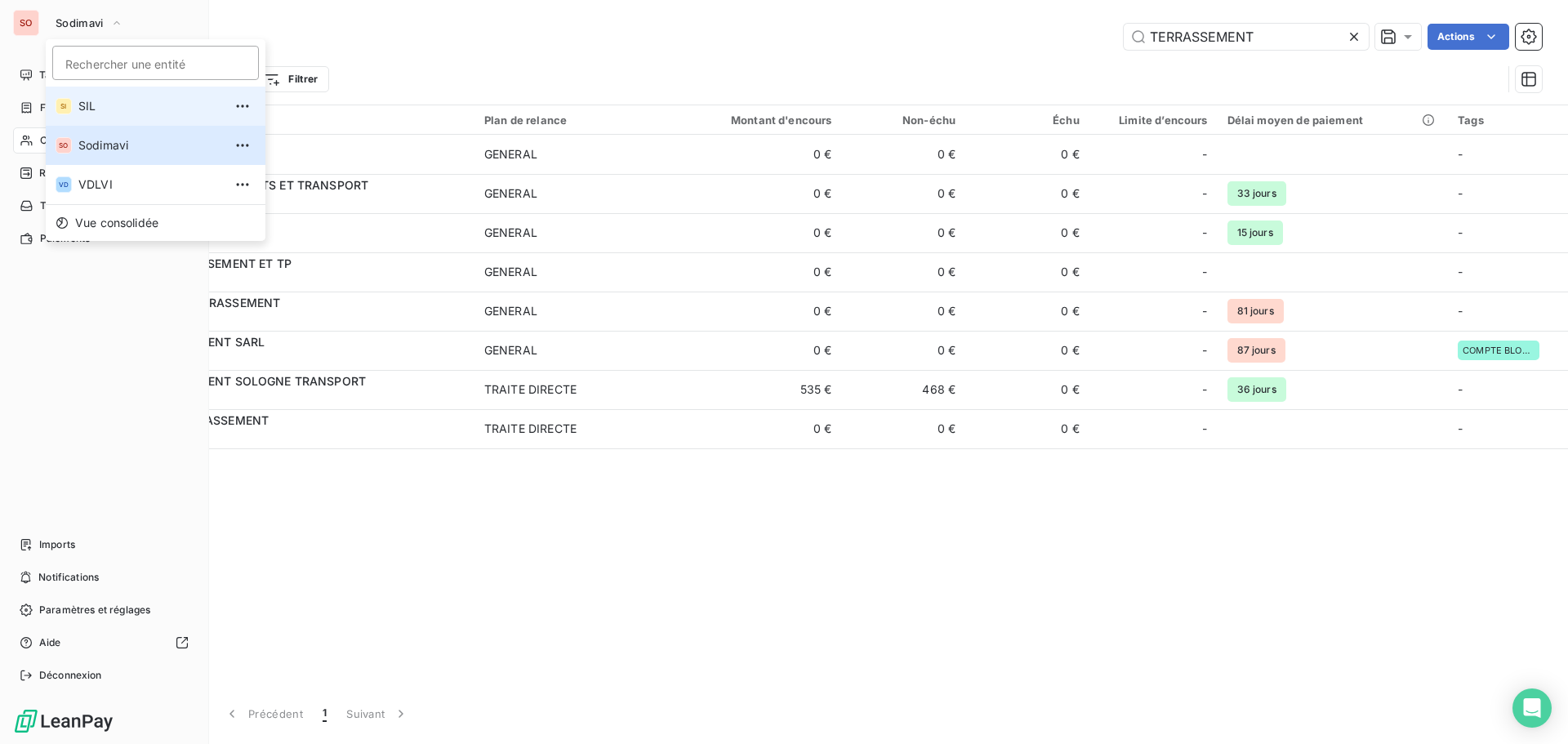
click at [82, 103] on span "SIL" at bounding box center [150, 106] width 145 height 16
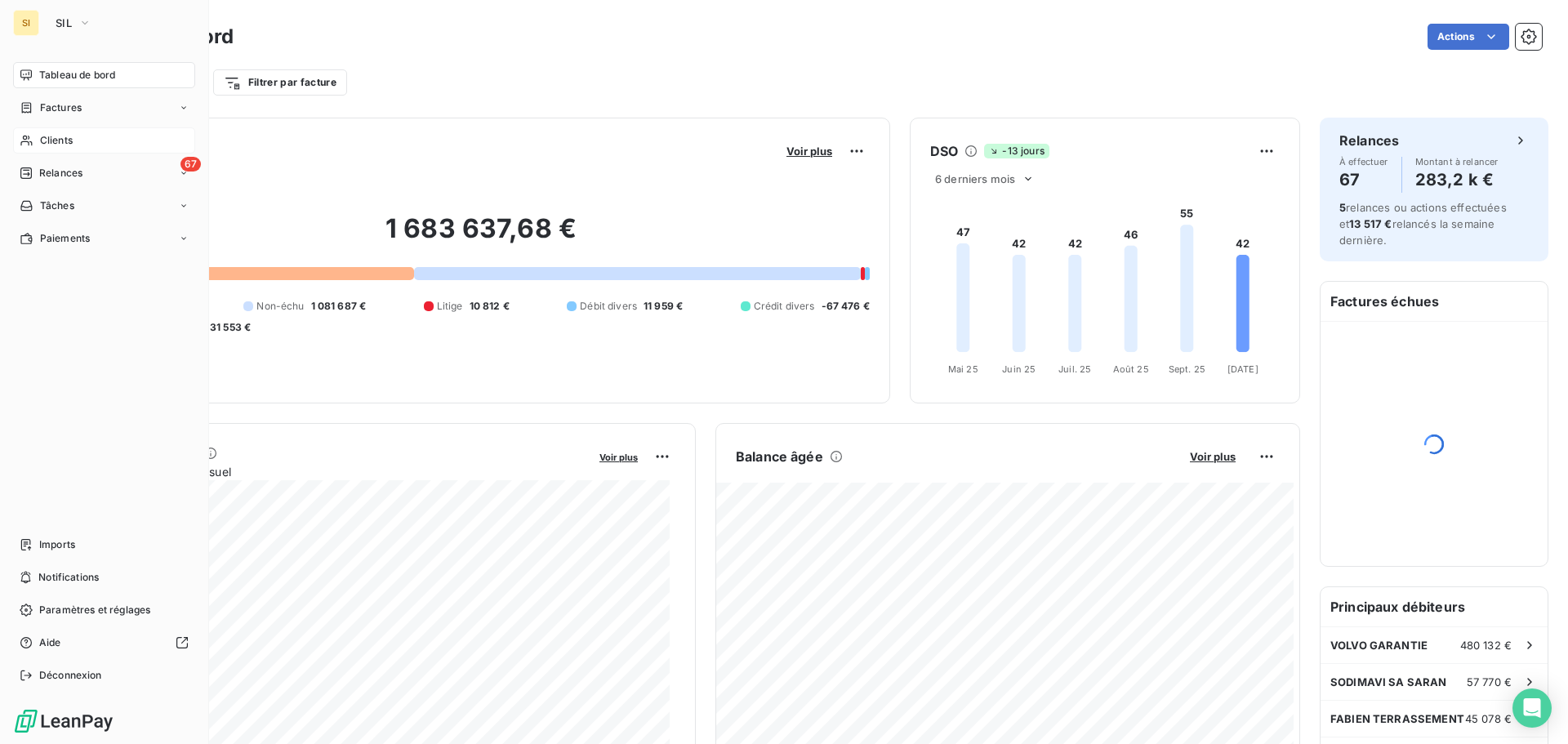
click at [49, 139] on span "Clients" at bounding box center [56, 140] width 32 height 14
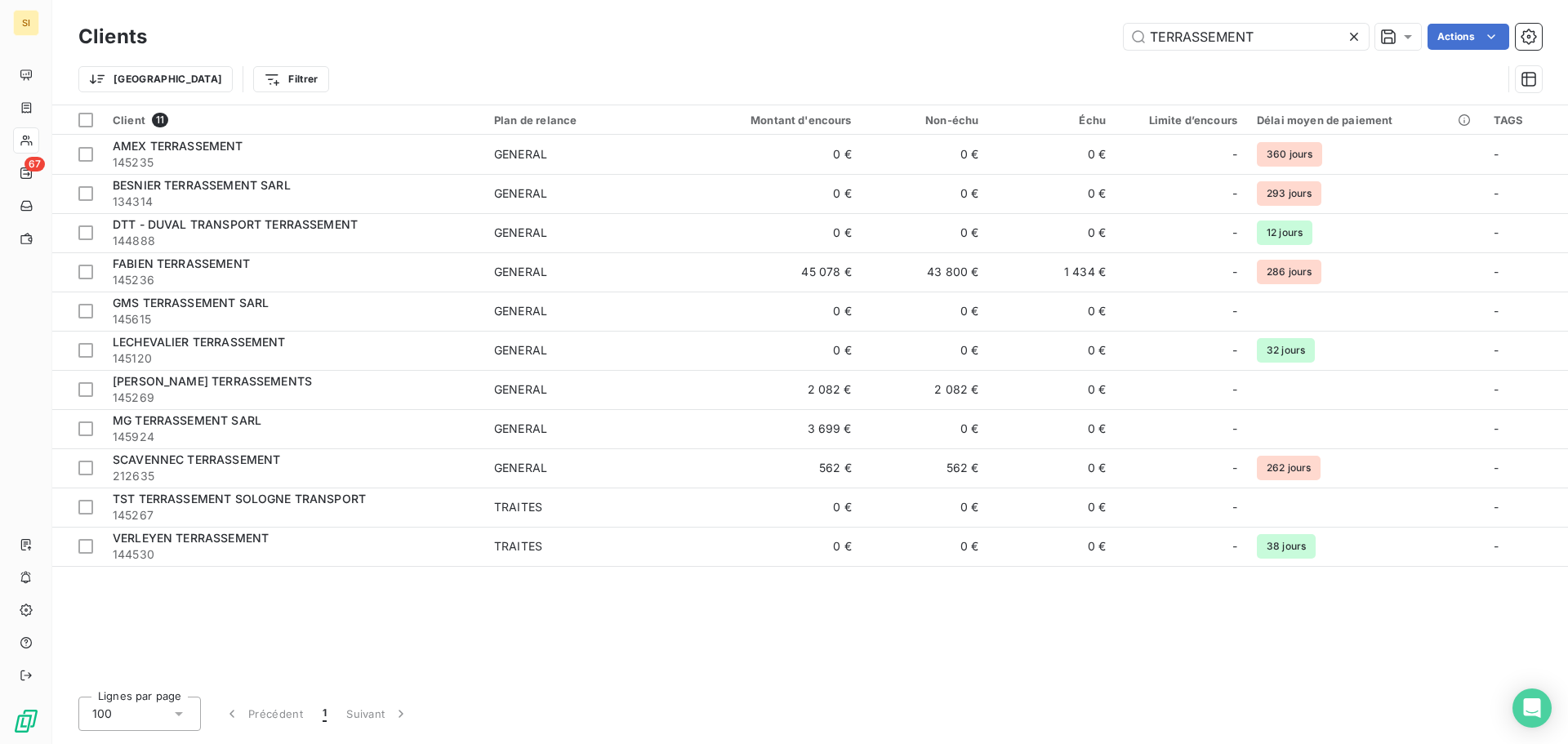
drag, startPoint x: 1268, startPoint y: 35, endPoint x: 1076, endPoint y: 22, distance: 192.4
click at [1077, 22] on div "Clients TERRASSEMENT Actions" at bounding box center [810, 37] width 1463 height 34
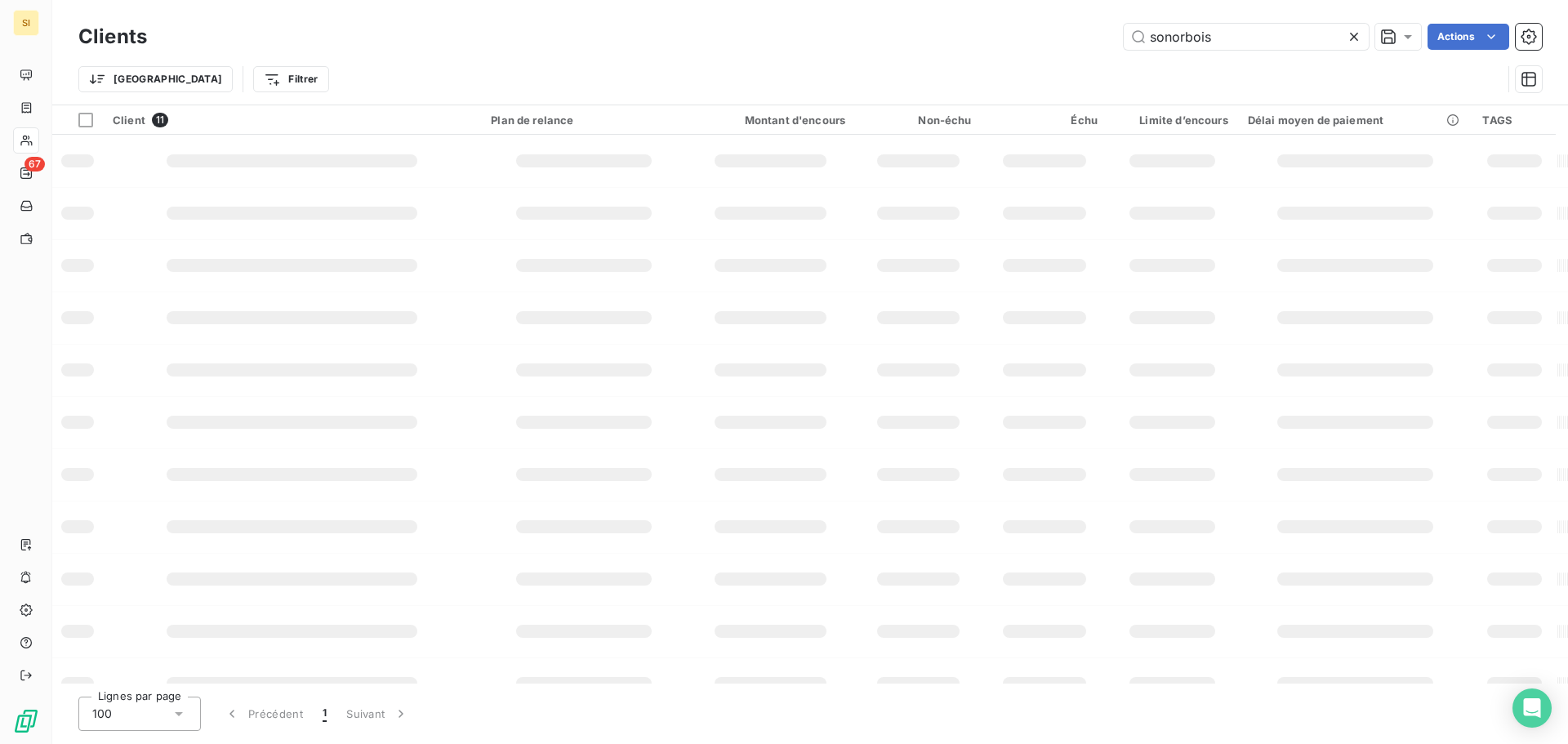
type input "sonorbois"
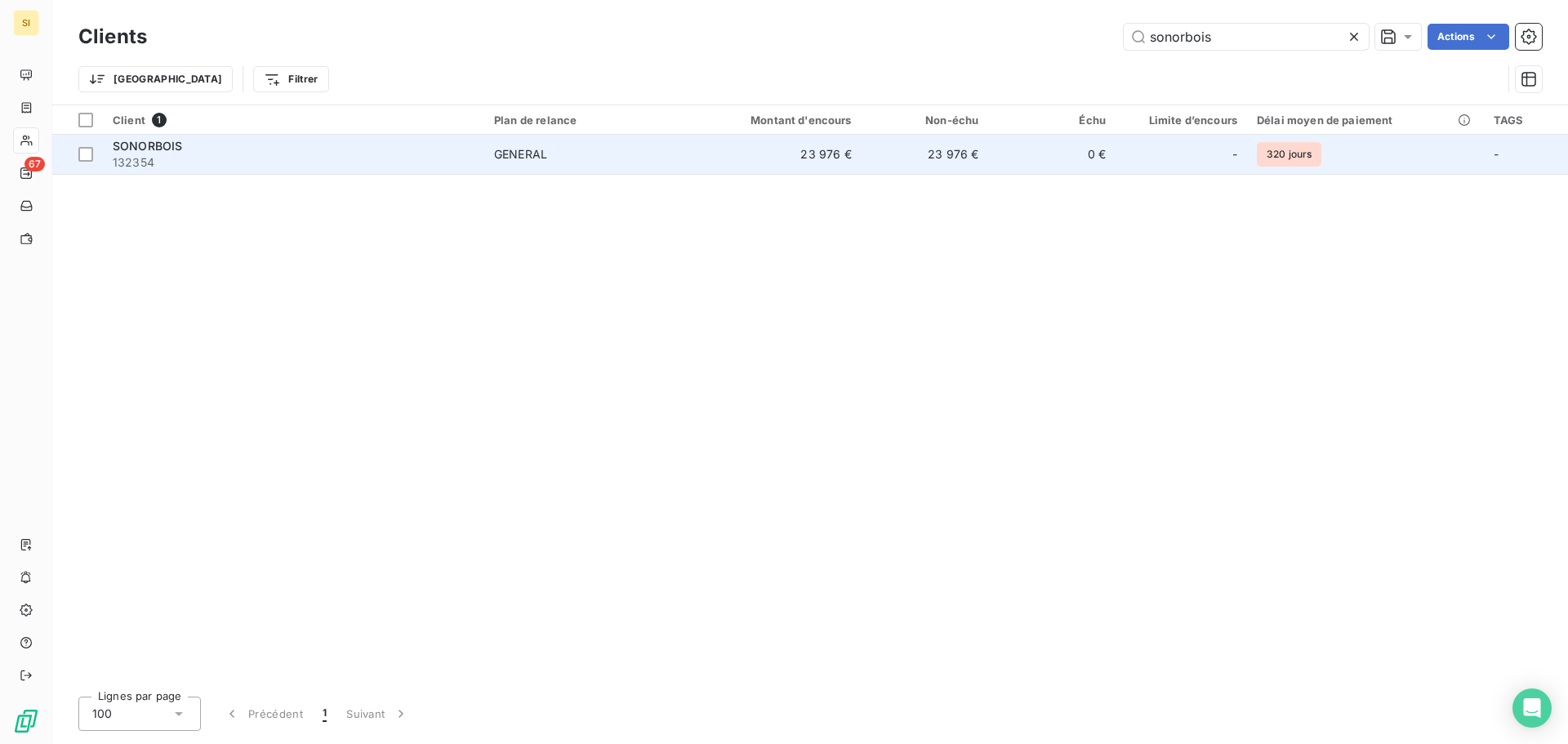
click at [135, 151] on span "SONORBOIS" at bounding box center [147, 145] width 69 height 13
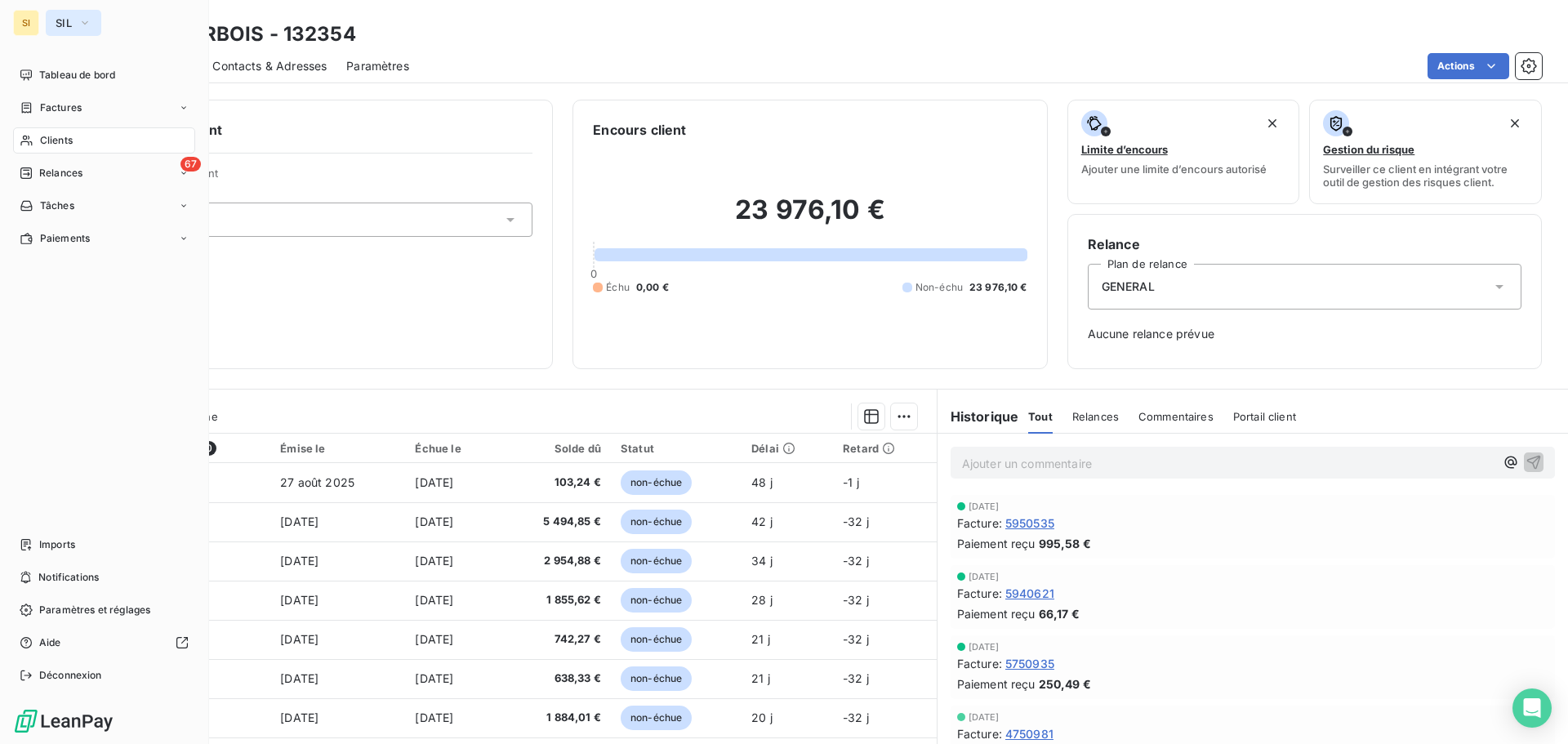
drag, startPoint x: 58, startPoint y: 22, endPoint x: 71, endPoint y: 32, distance: 16.4
click at [58, 22] on span "SIL" at bounding box center [64, 22] width 16 height 13
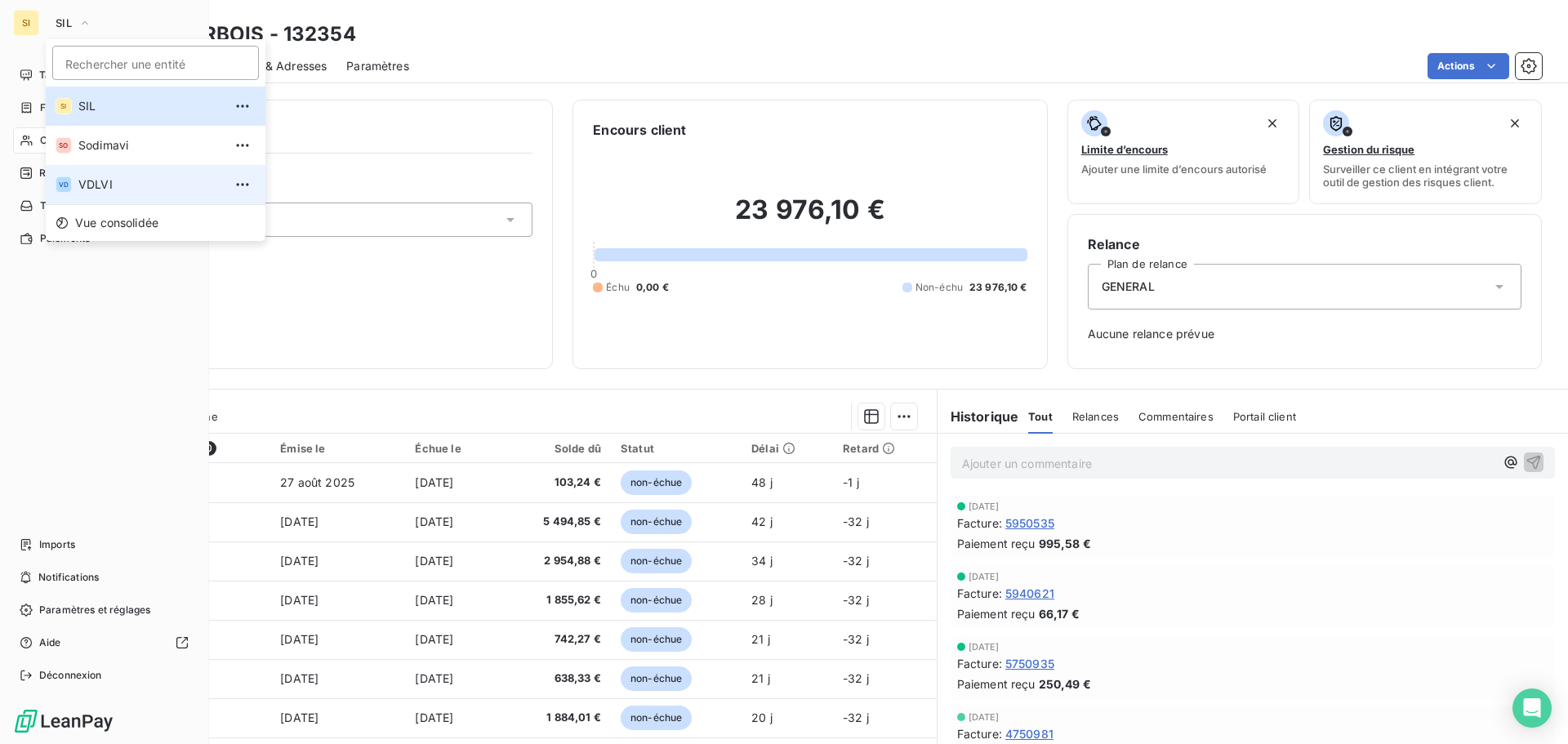
click at [91, 186] on span "VDLVI" at bounding box center [150, 184] width 145 height 16
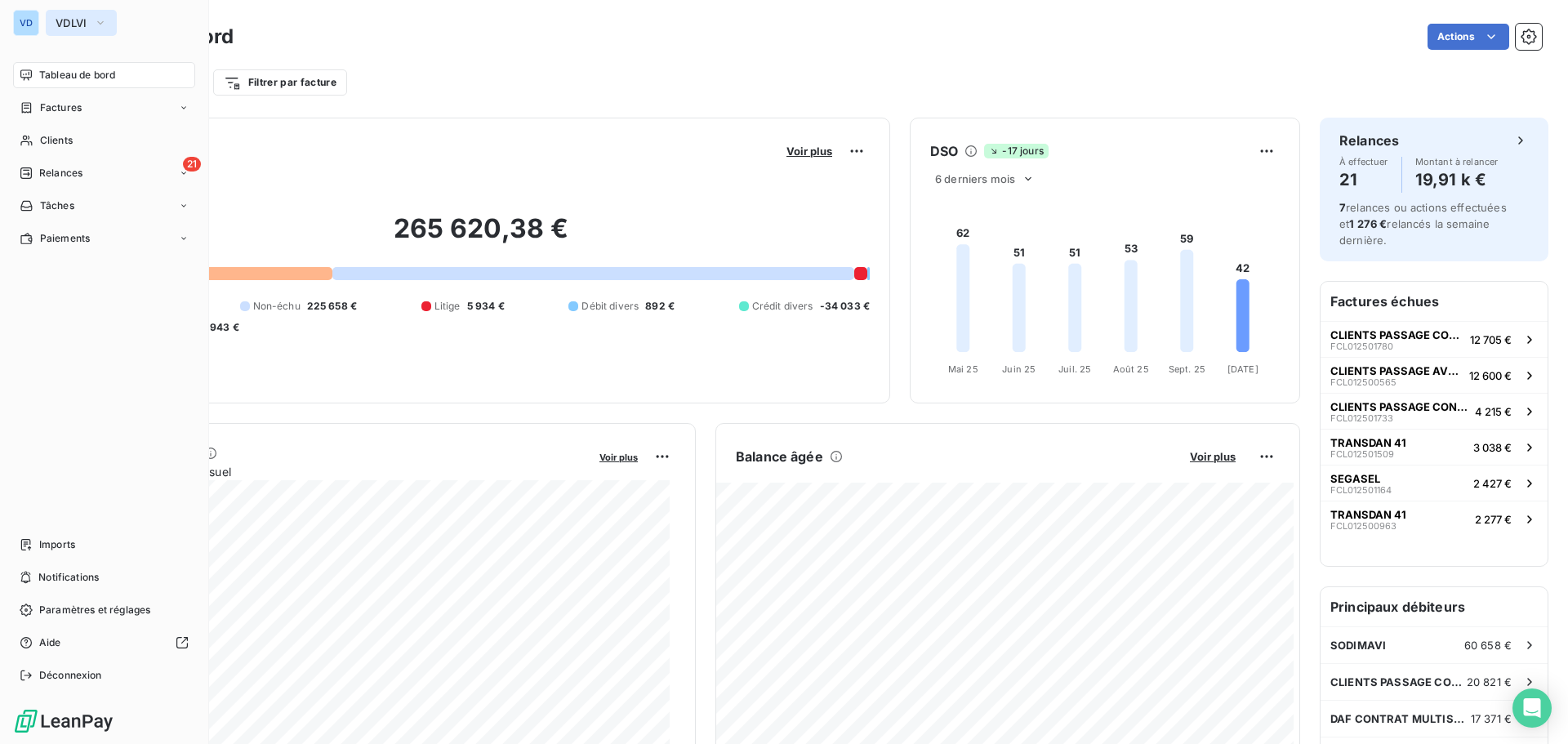
click at [72, 20] on span "VDLVI" at bounding box center [71, 22] width 31 height 13
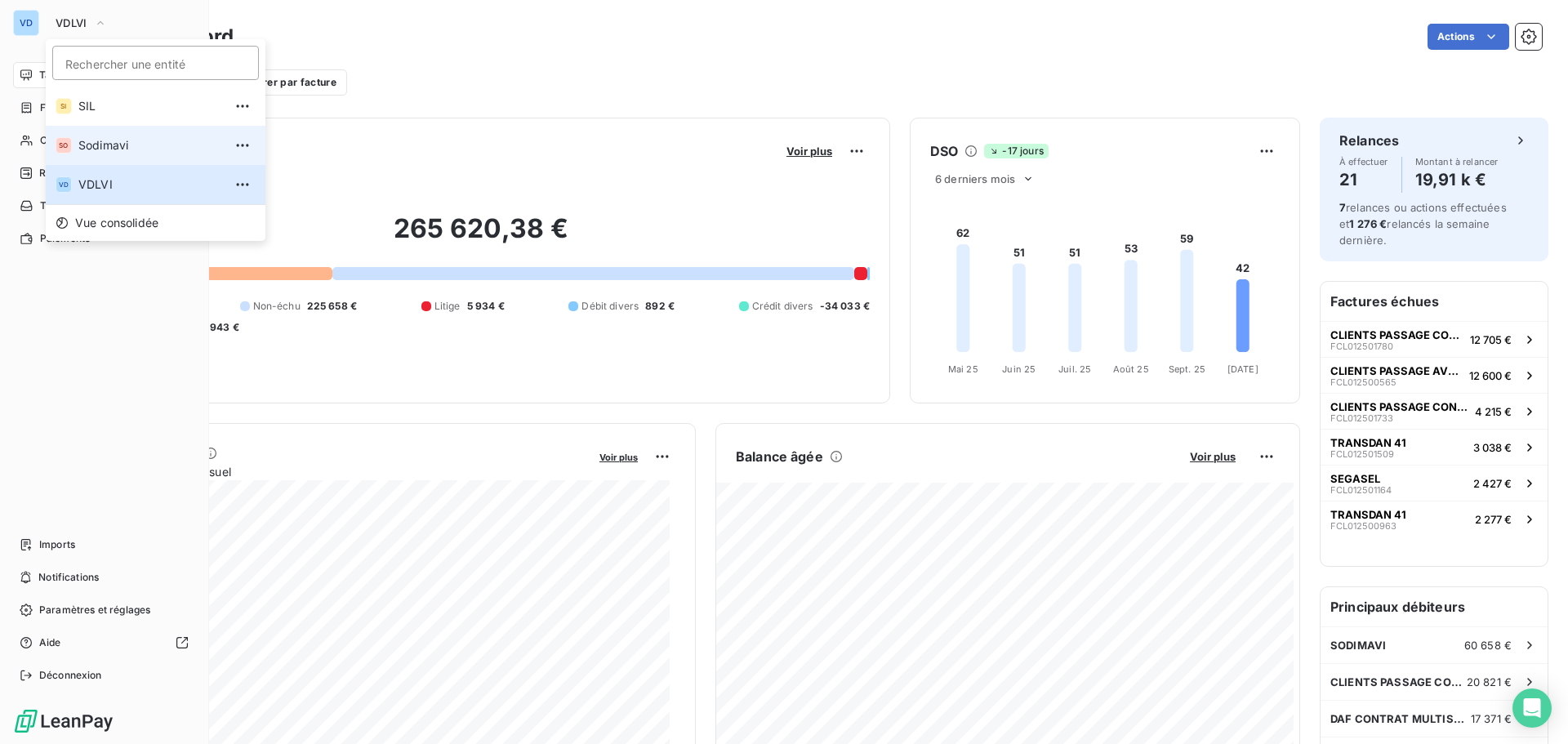
click at [103, 141] on span "Sodimavi" at bounding box center [150, 145] width 145 height 16
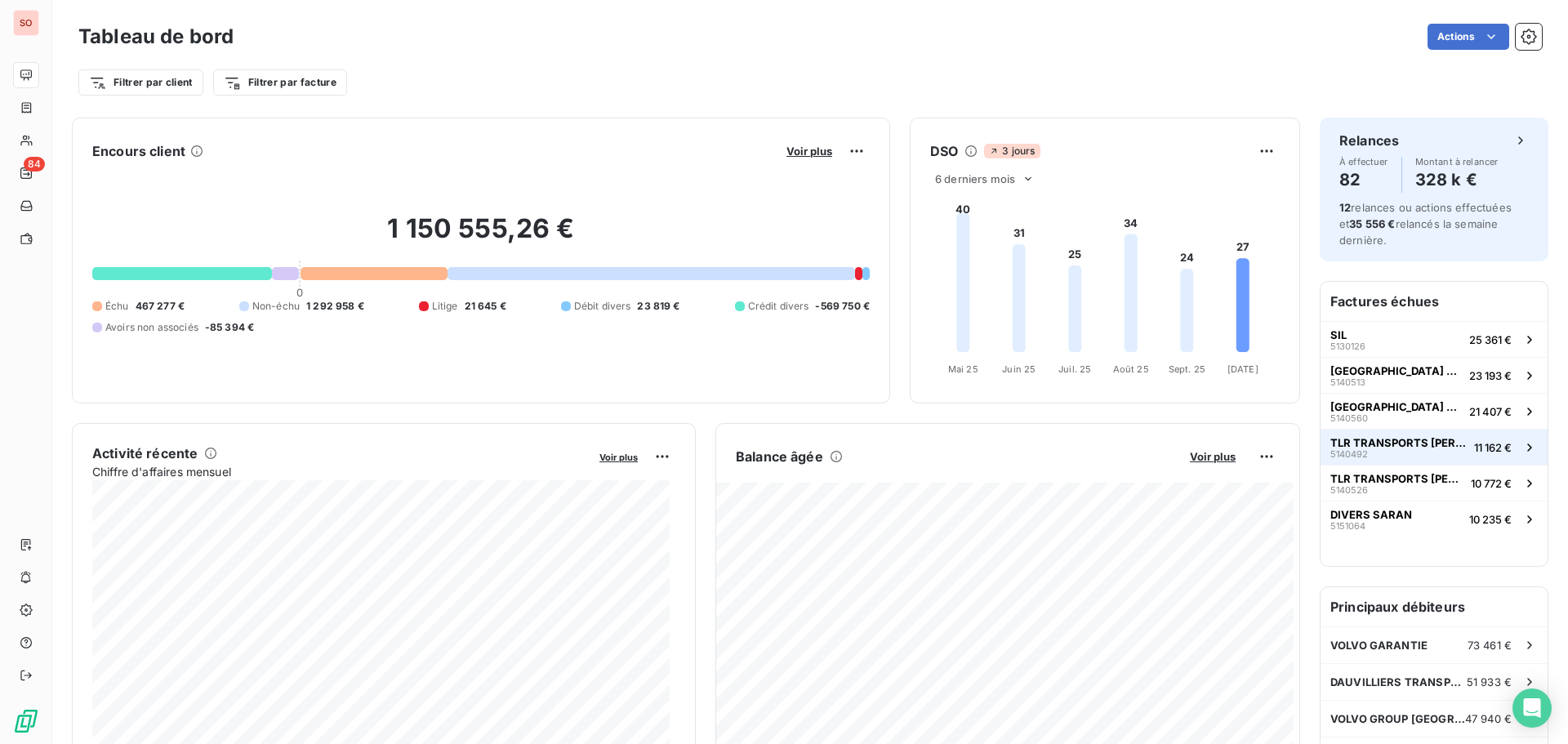
click at [1331, 443] on span "TLR TRANSPORTS [PERSON_NAME]" at bounding box center [1399, 443] width 137 height 13
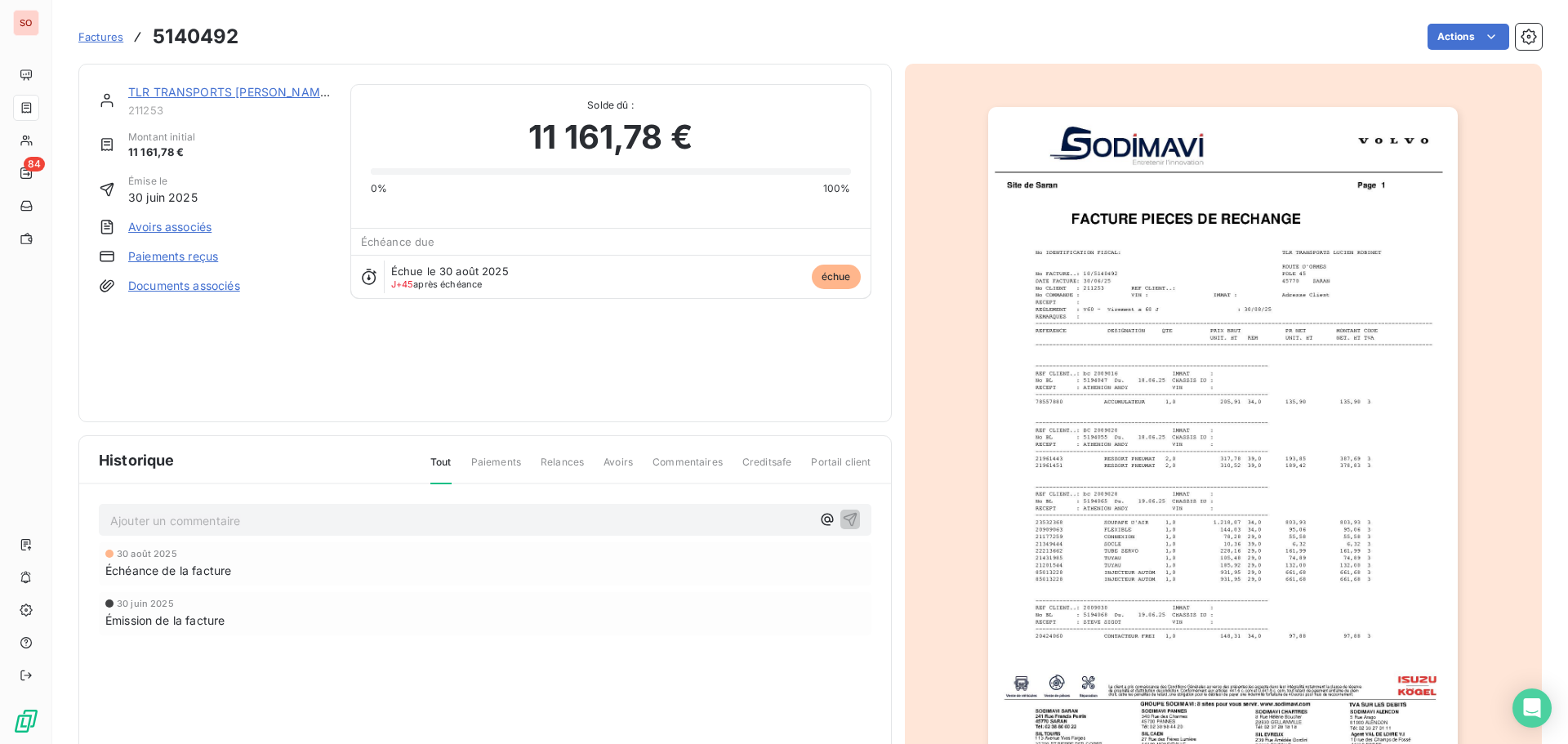
click at [171, 94] on link "TLR TRANSPORTS [PERSON_NAME]" at bounding box center [228, 91] width 202 height 13
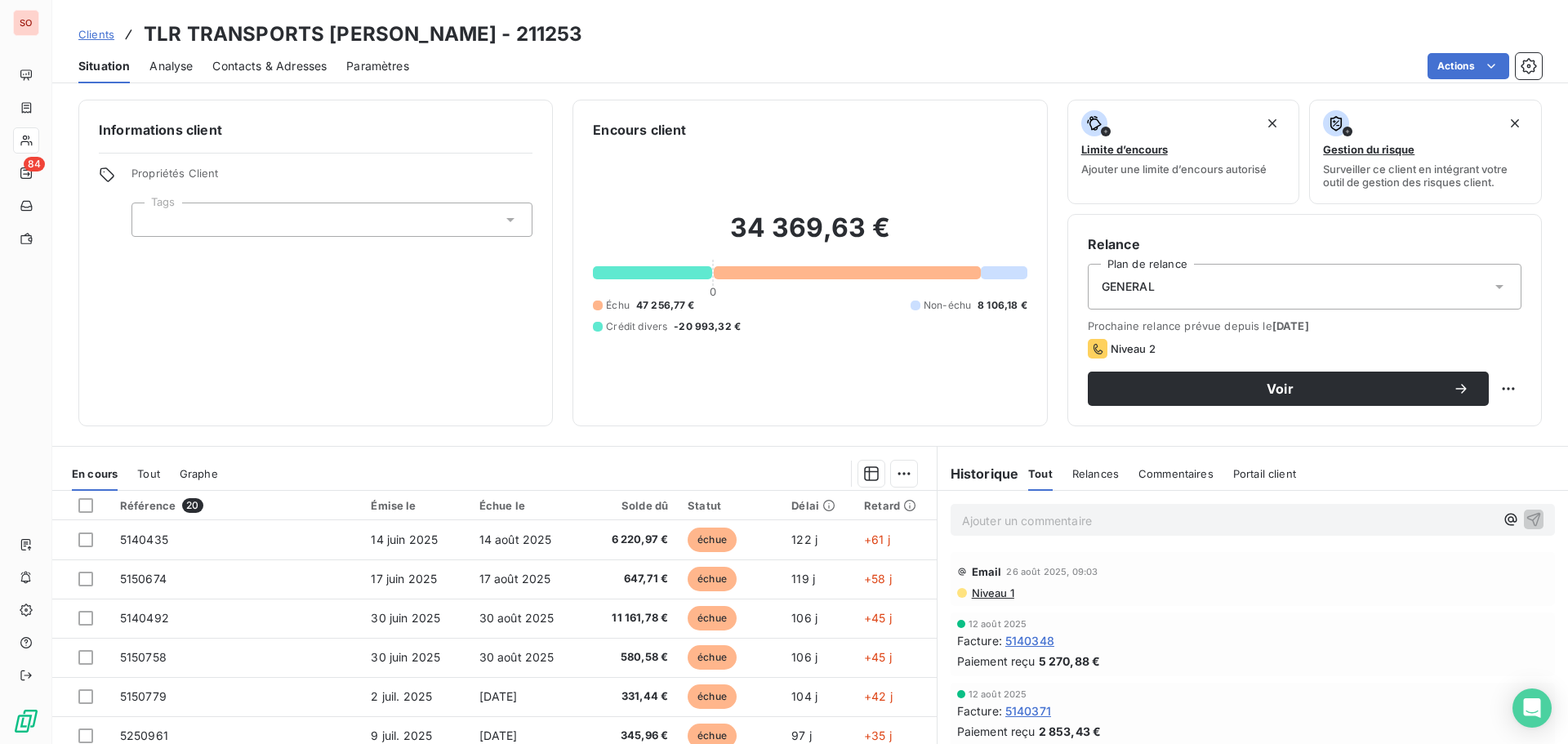
click at [256, 66] on span "Contacts & Adresses" at bounding box center [269, 66] width 114 height 16
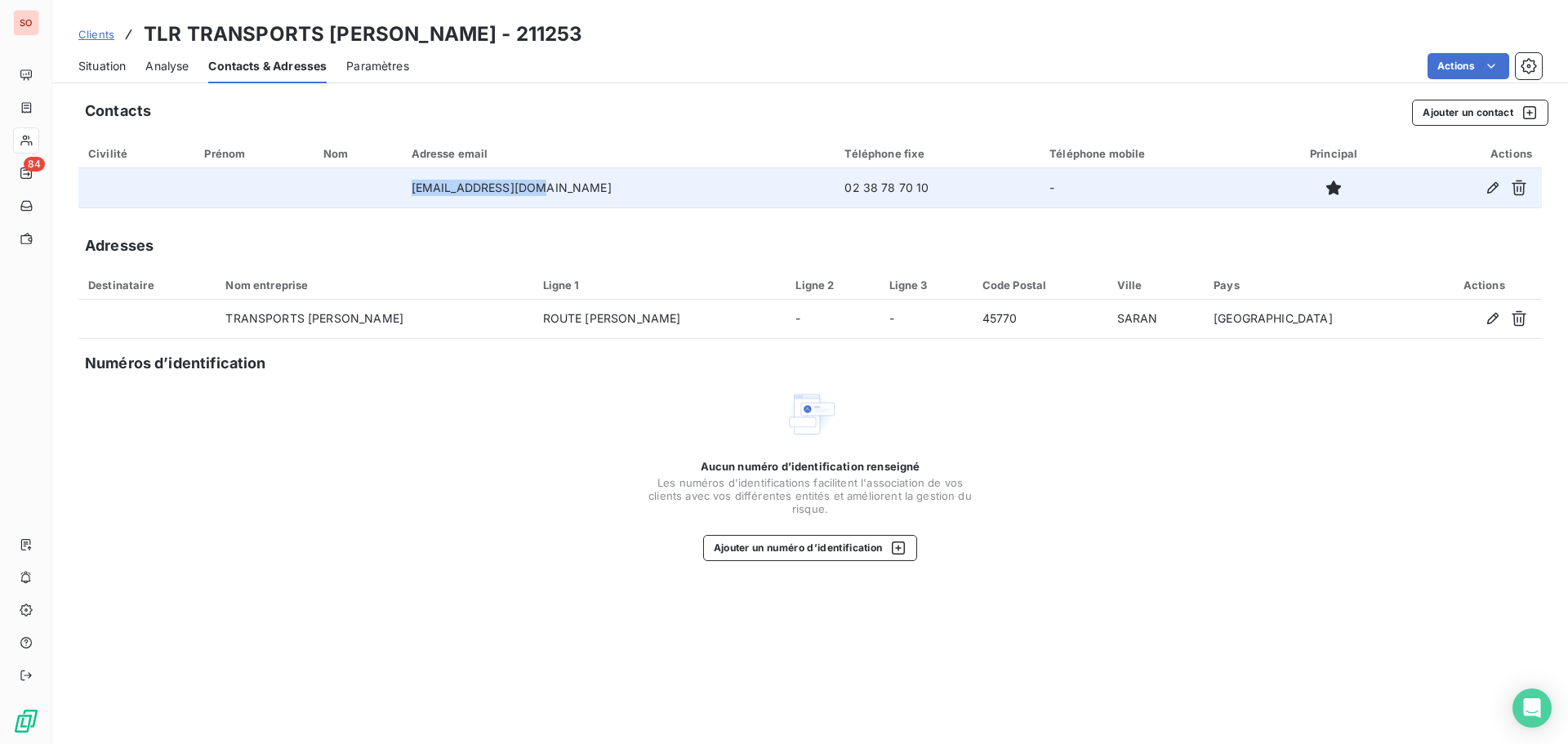
drag, startPoint x: 561, startPoint y: 184, endPoint x: 459, endPoint y: 189, distance: 102.1
click at [459, 189] on td "[EMAIL_ADDRESS][DOMAIN_NAME]" at bounding box center [619, 188] width 434 height 40
copy td "[EMAIL_ADDRESS][DOMAIN_NAME]"
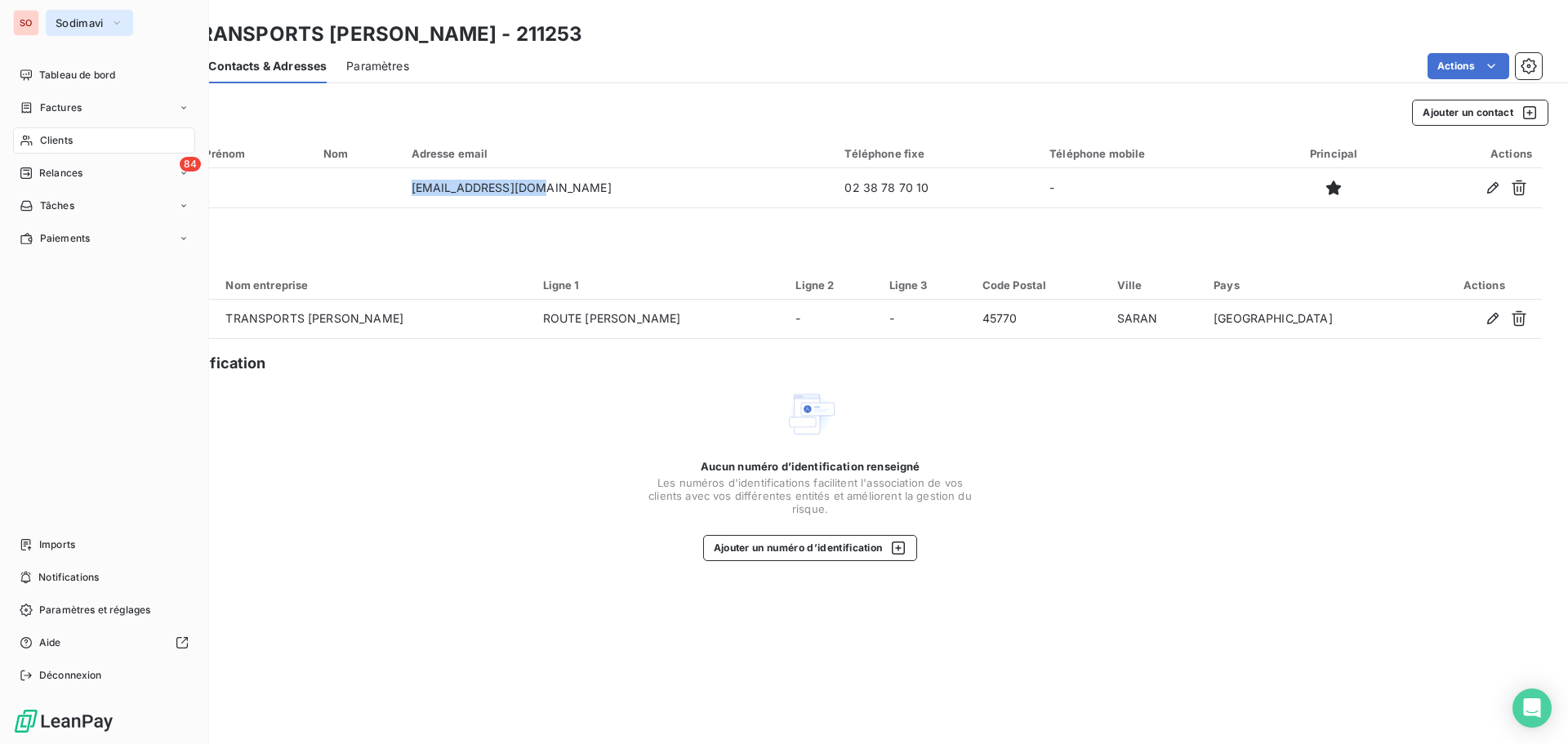
click at [67, 21] on span "Sodimavi" at bounding box center [80, 22] width 49 height 13
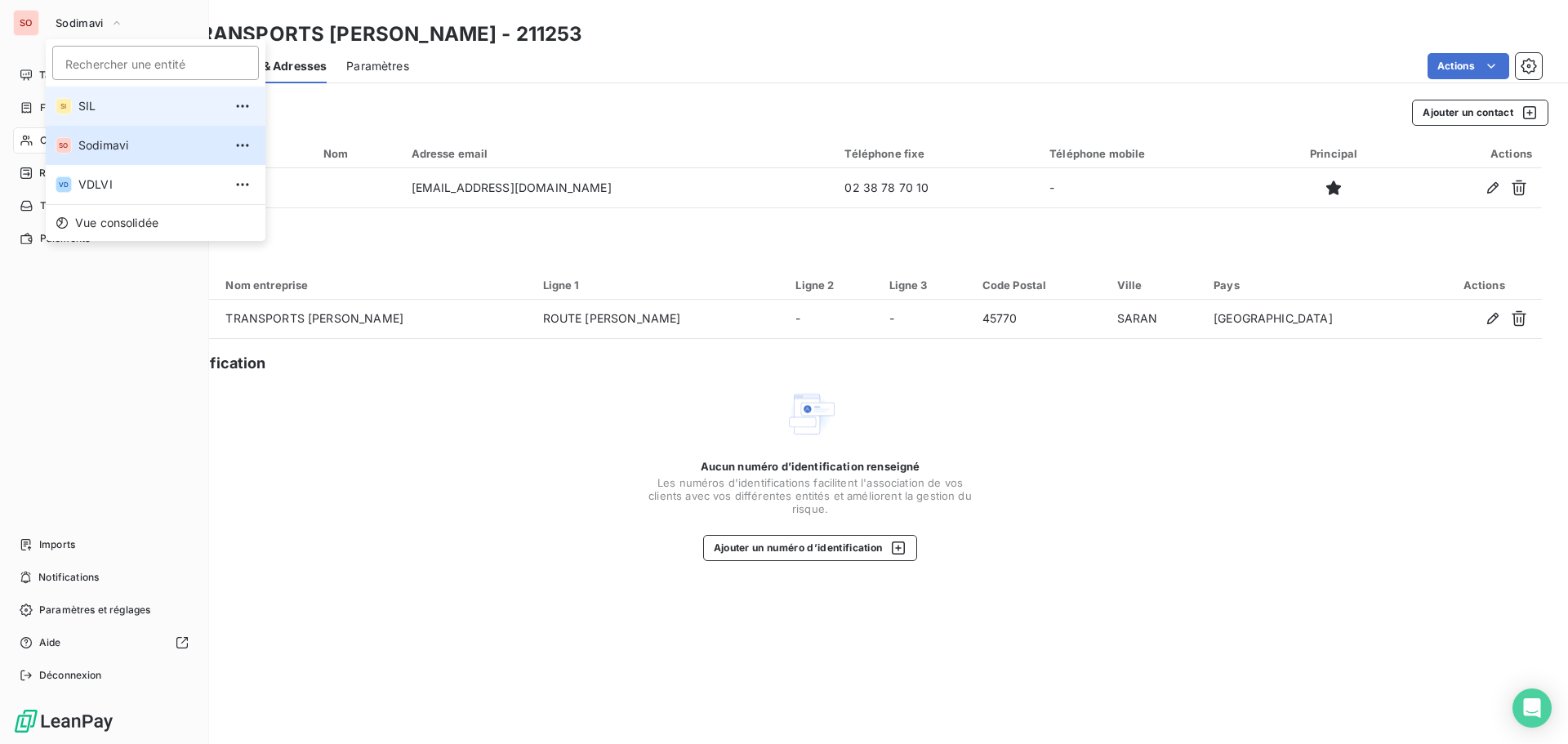
click at [88, 107] on span "SIL" at bounding box center [150, 106] width 145 height 16
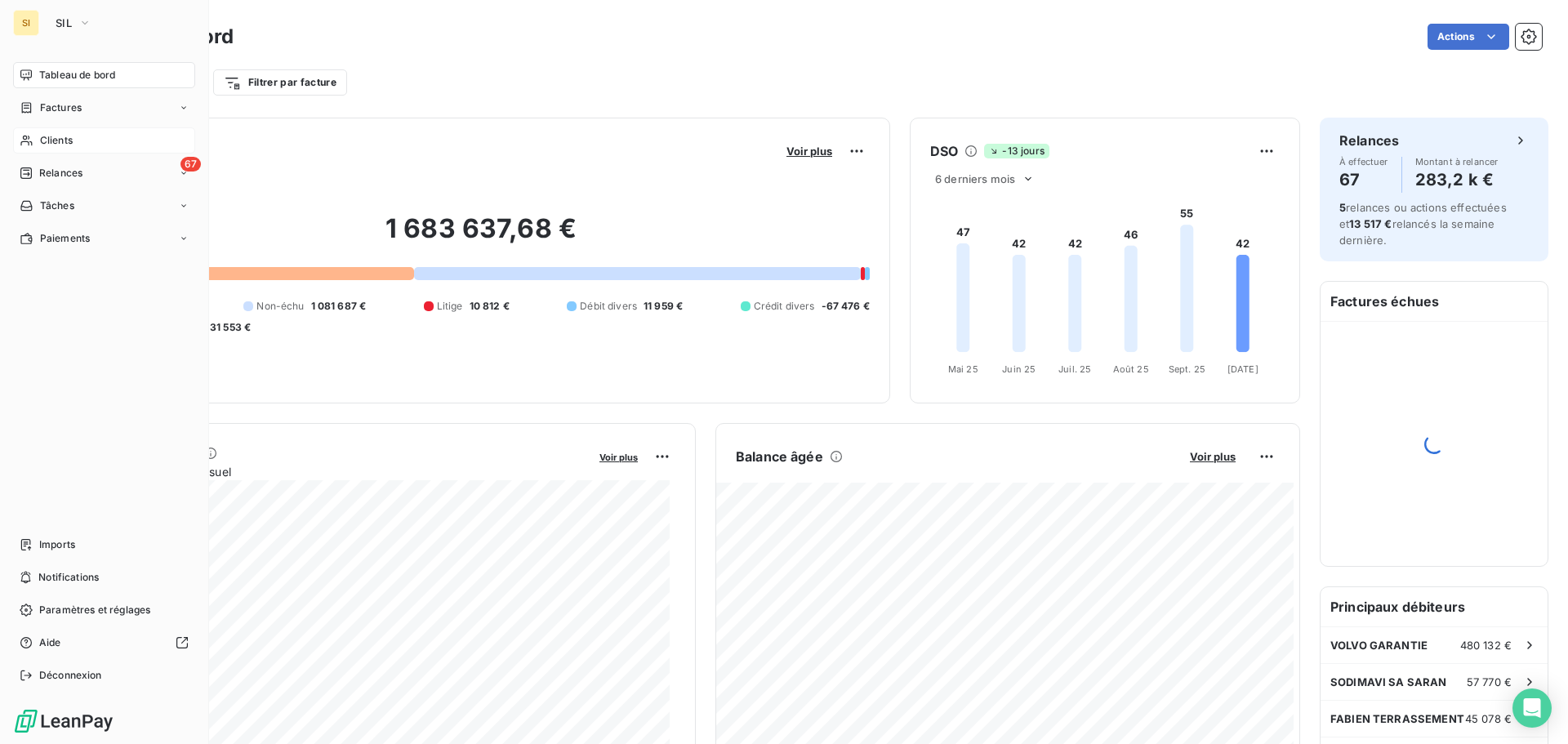
click at [49, 137] on span "Clients" at bounding box center [56, 140] width 32 height 14
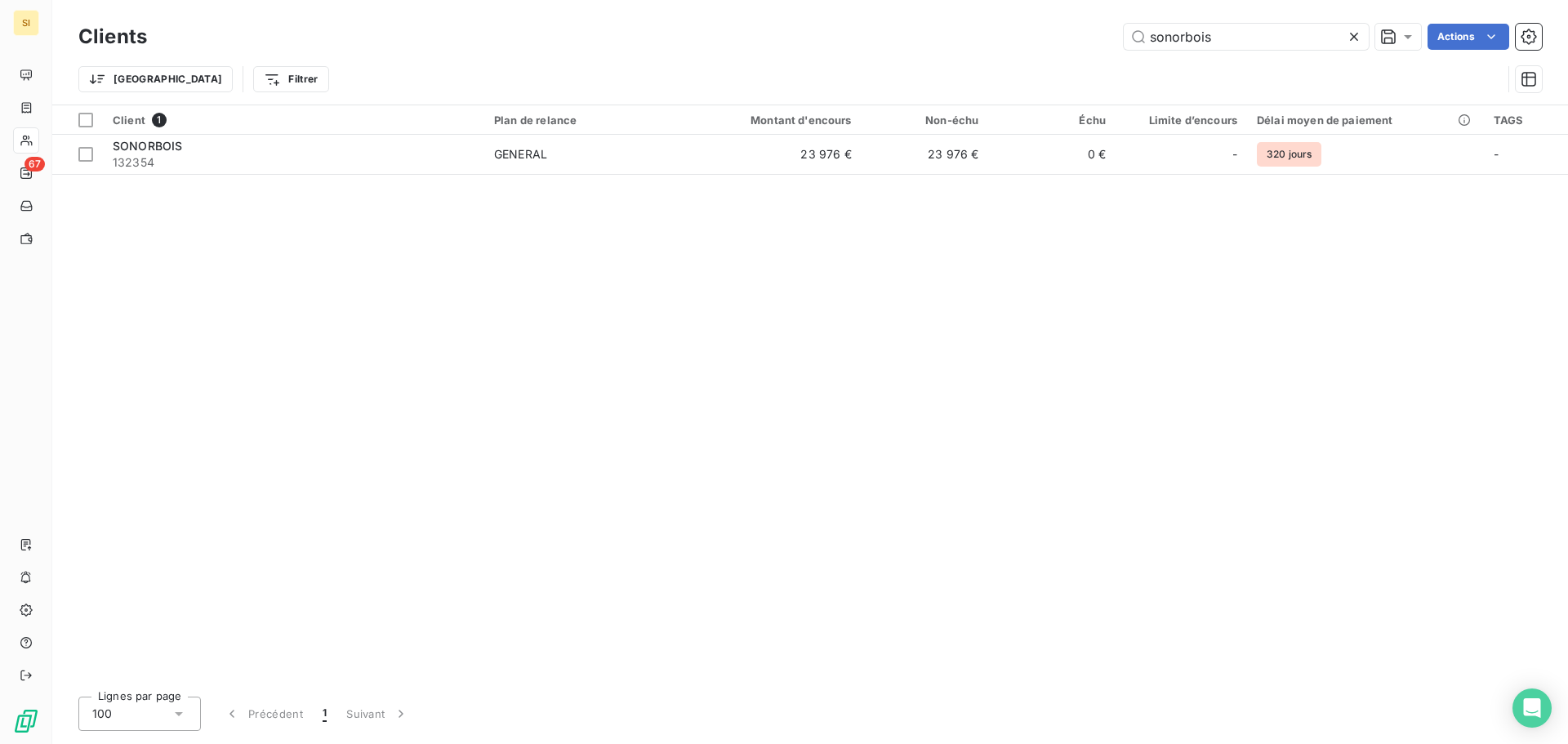
drag, startPoint x: 1218, startPoint y: 44, endPoint x: 1024, endPoint y: 22, distance: 195.2
click at [1024, 22] on div "Clients sonorbois Actions" at bounding box center [810, 37] width 1463 height 34
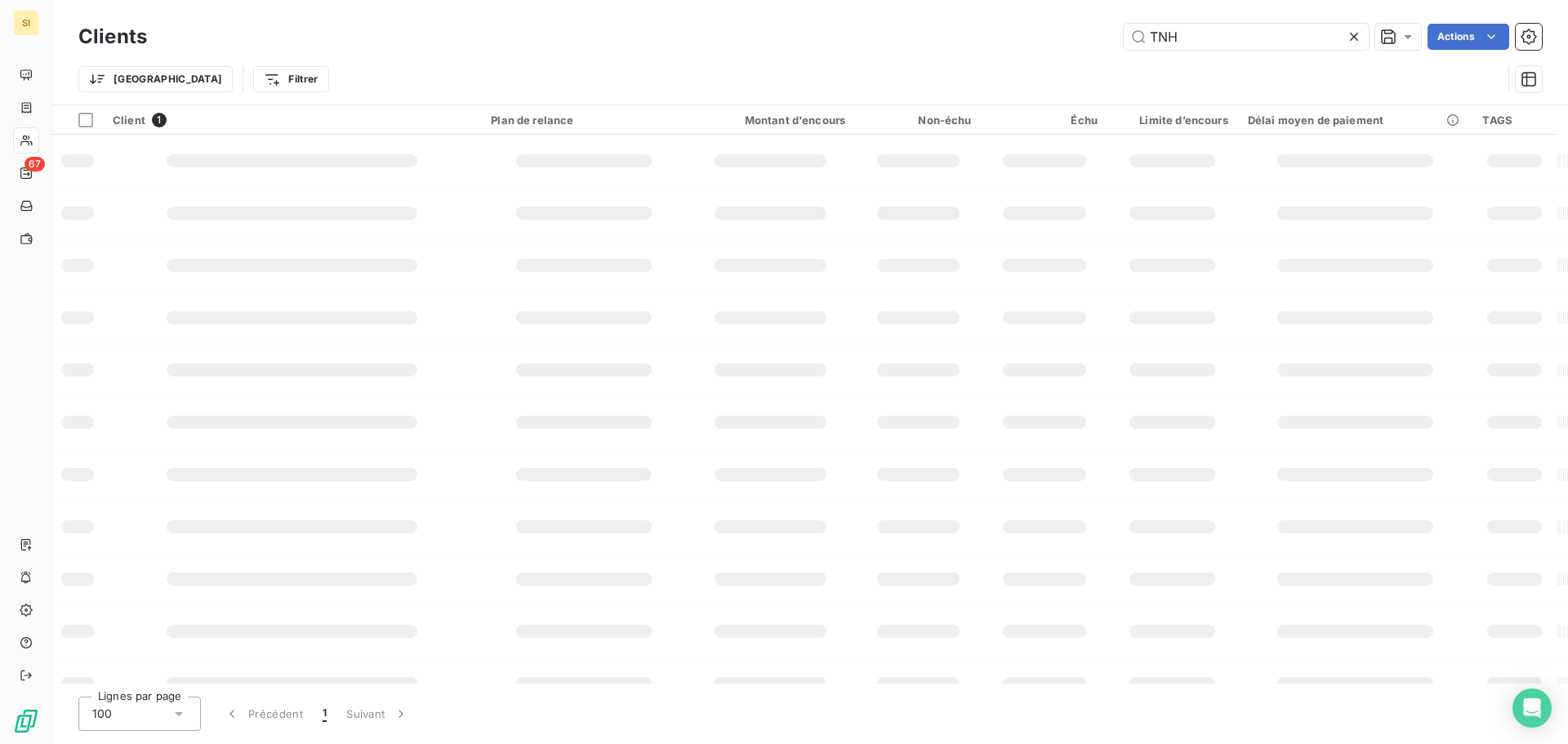
type input "TNH"
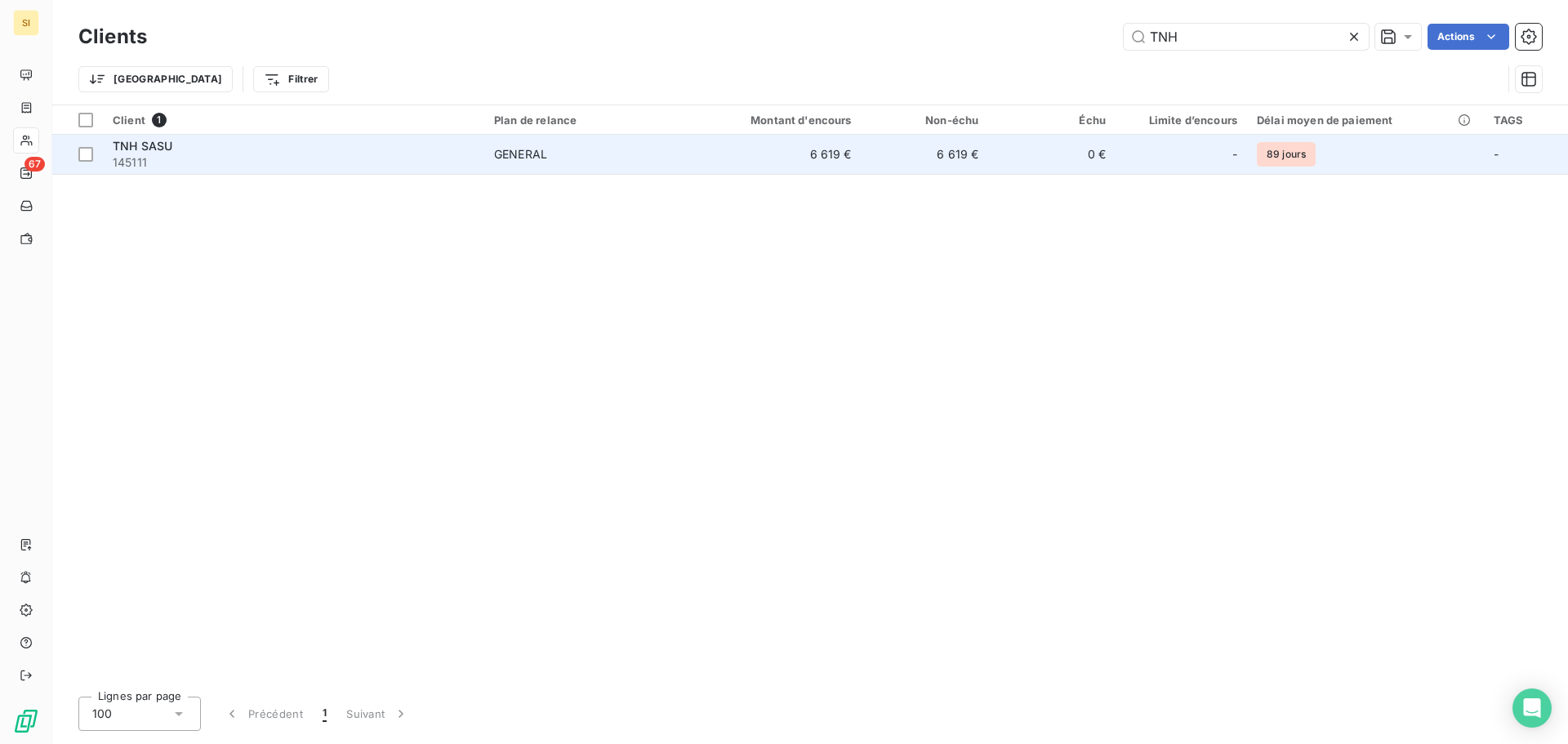
click at [164, 149] on span "TNH SASU" at bounding box center [142, 145] width 59 height 13
